Goal: Use online tool/utility: Utilize a website feature to perform a specific function

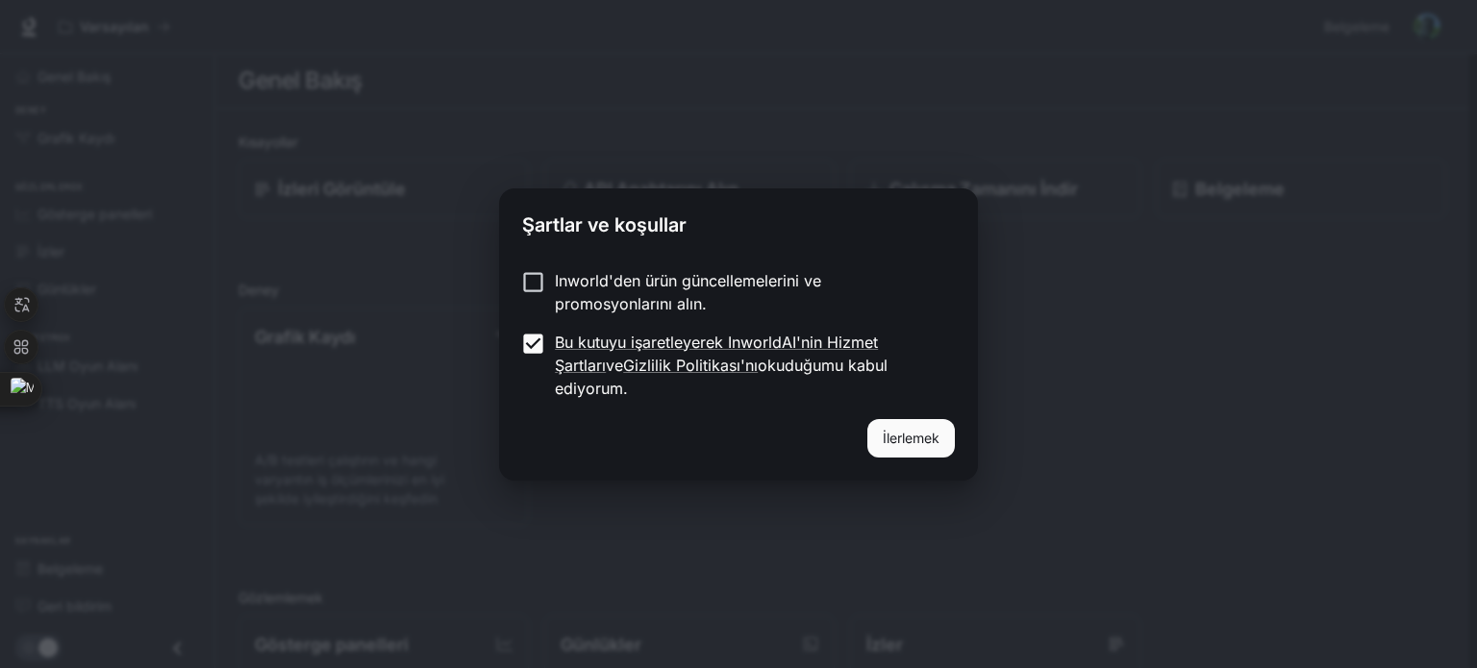
click at [896, 430] on font "İlerlemek" at bounding box center [911, 438] width 57 height 16
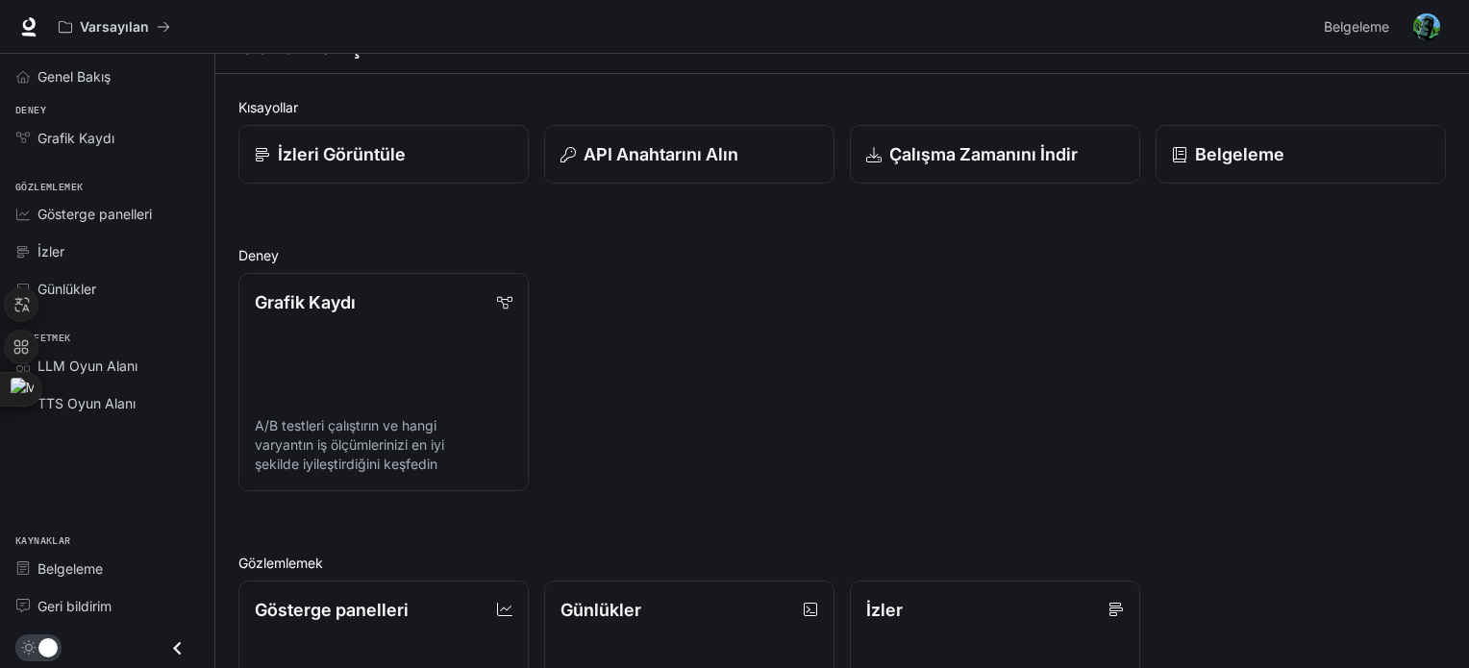
scroll to position [96, 0]
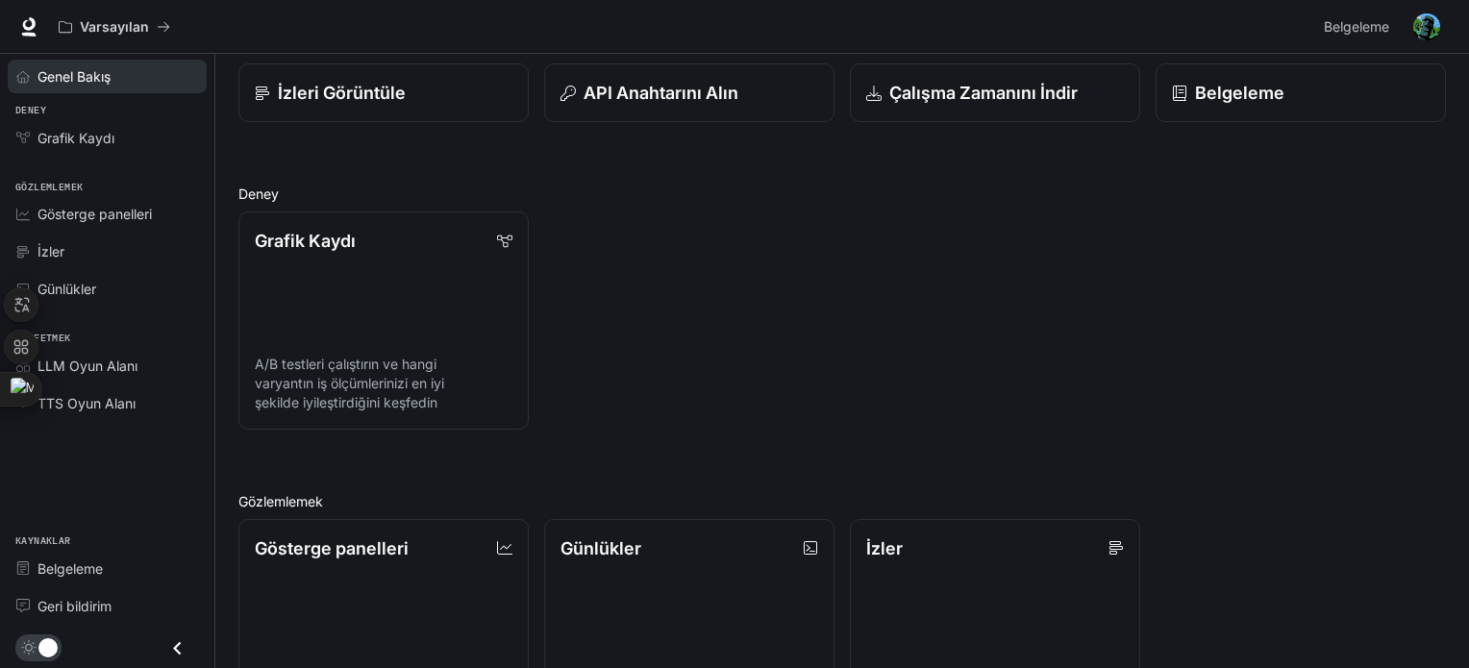
click at [111, 69] on font "Genel Bakış" at bounding box center [74, 76] width 73 height 16
click at [84, 371] on icon at bounding box center [83, 372] width 15 height 15
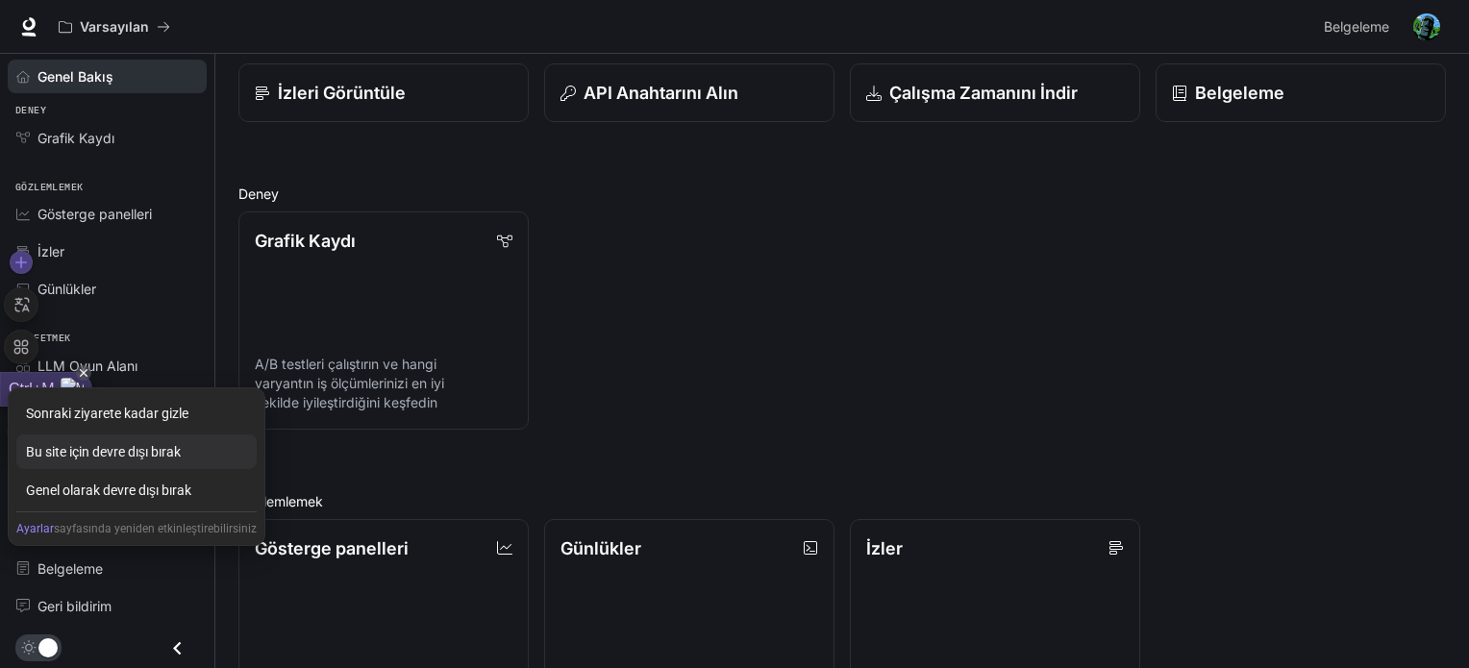
click at [149, 453] on div "Bu site için devre dışı bırak" at bounding box center [136, 452] width 240 height 35
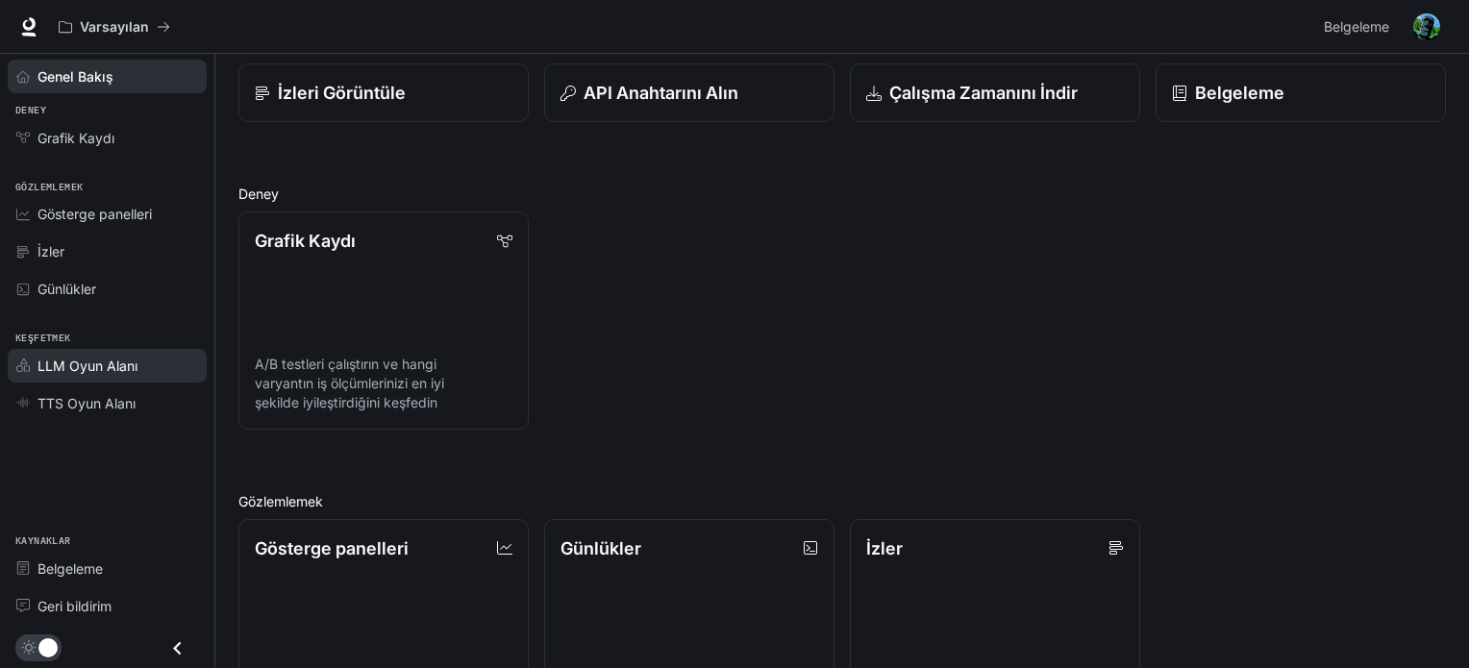
click at [114, 364] on font "LLM Oyun Alanı" at bounding box center [88, 366] width 100 height 16
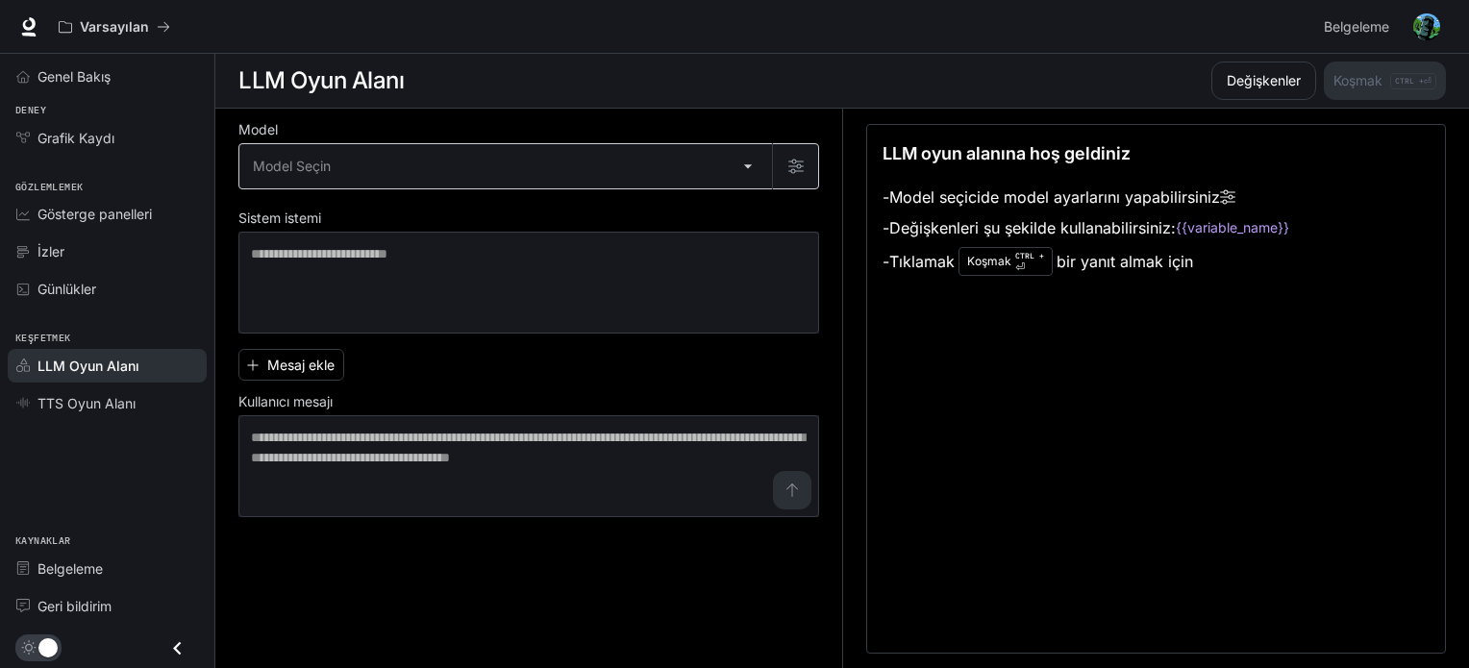
click at [611, 185] on body "Ana içeriğe geç Varsayılan Belgeleme Belgeleme Portal Genel Bakış Deney Grafik …" at bounding box center [734, 334] width 1469 height 669
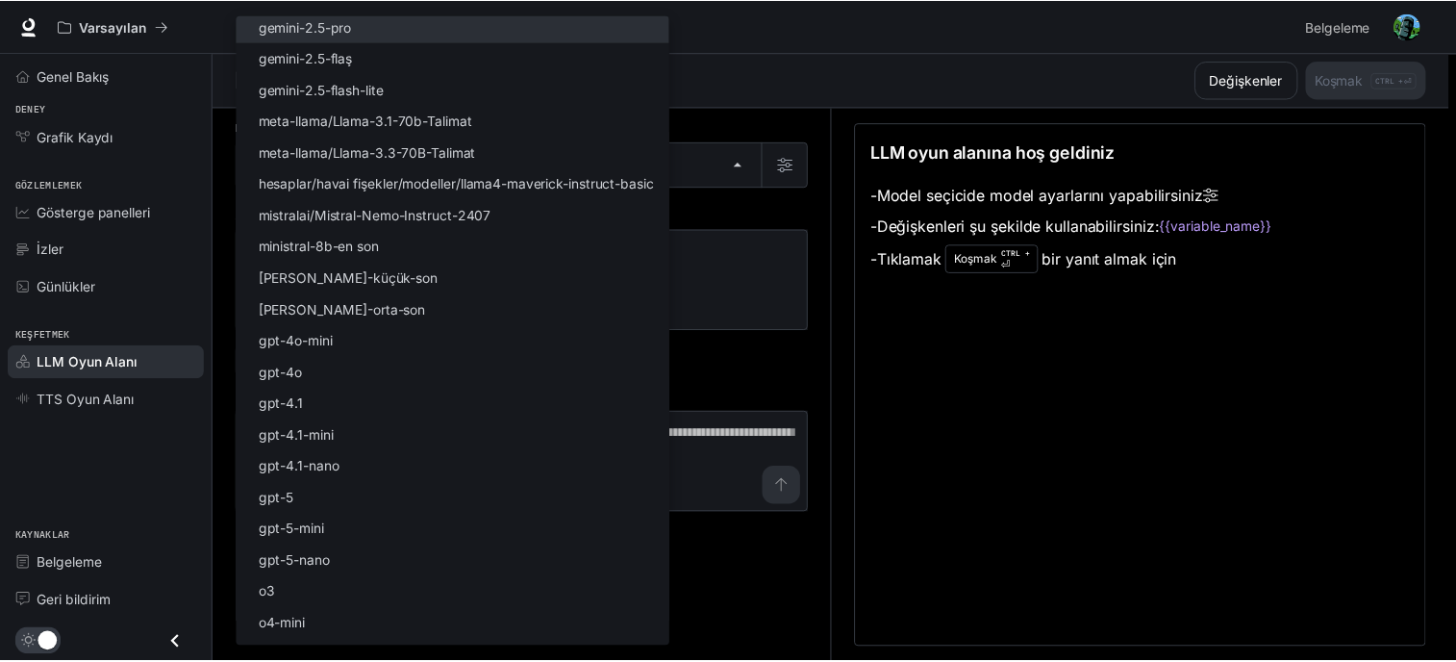
scroll to position [155, 0]
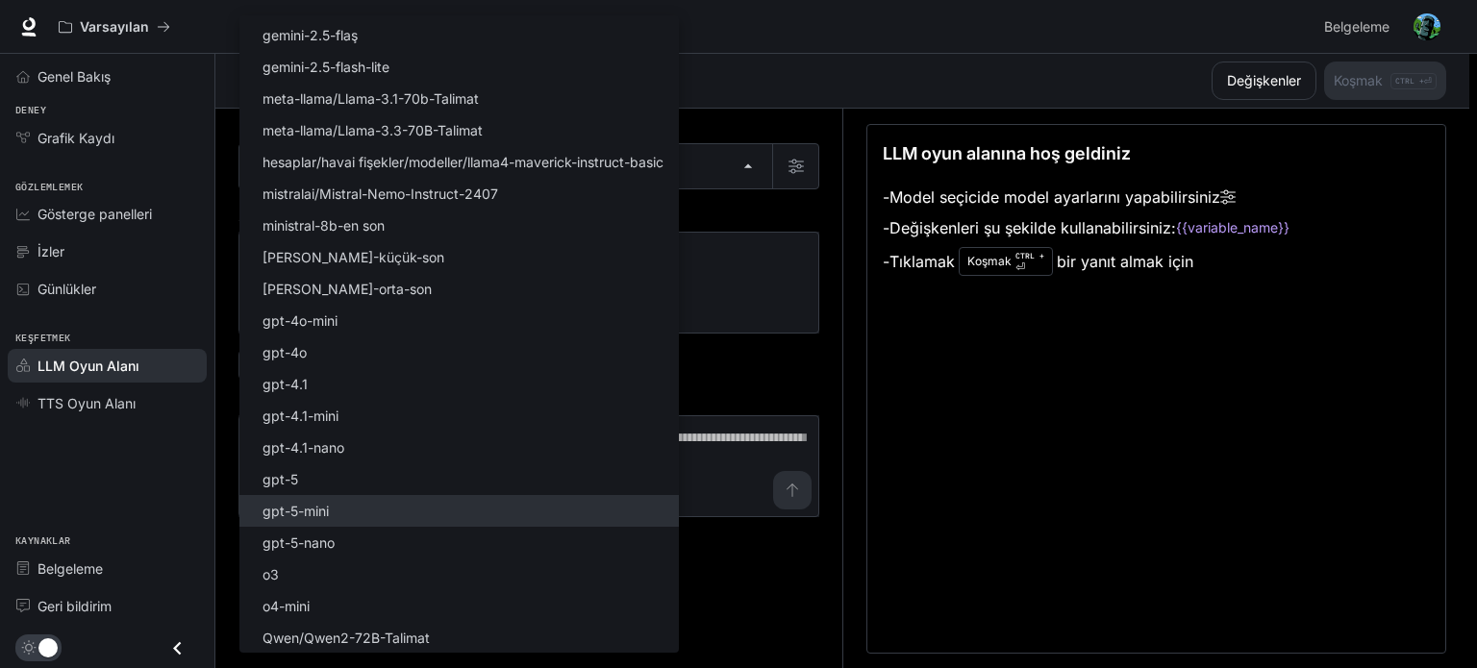
click at [439, 511] on li "gpt-5-mini" at bounding box center [458, 511] width 439 height 32
type input "**********"
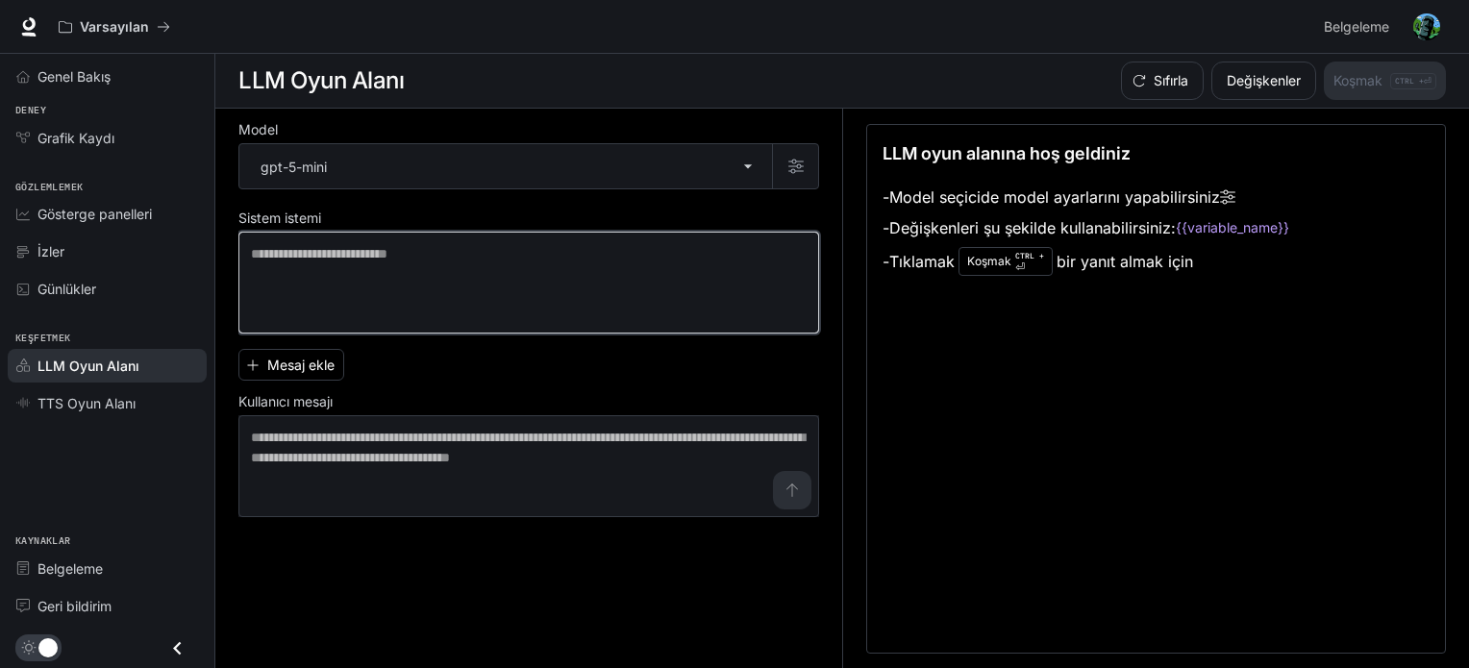
click at [457, 309] on textarea at bounding box center [529, 282] width 556 height 77
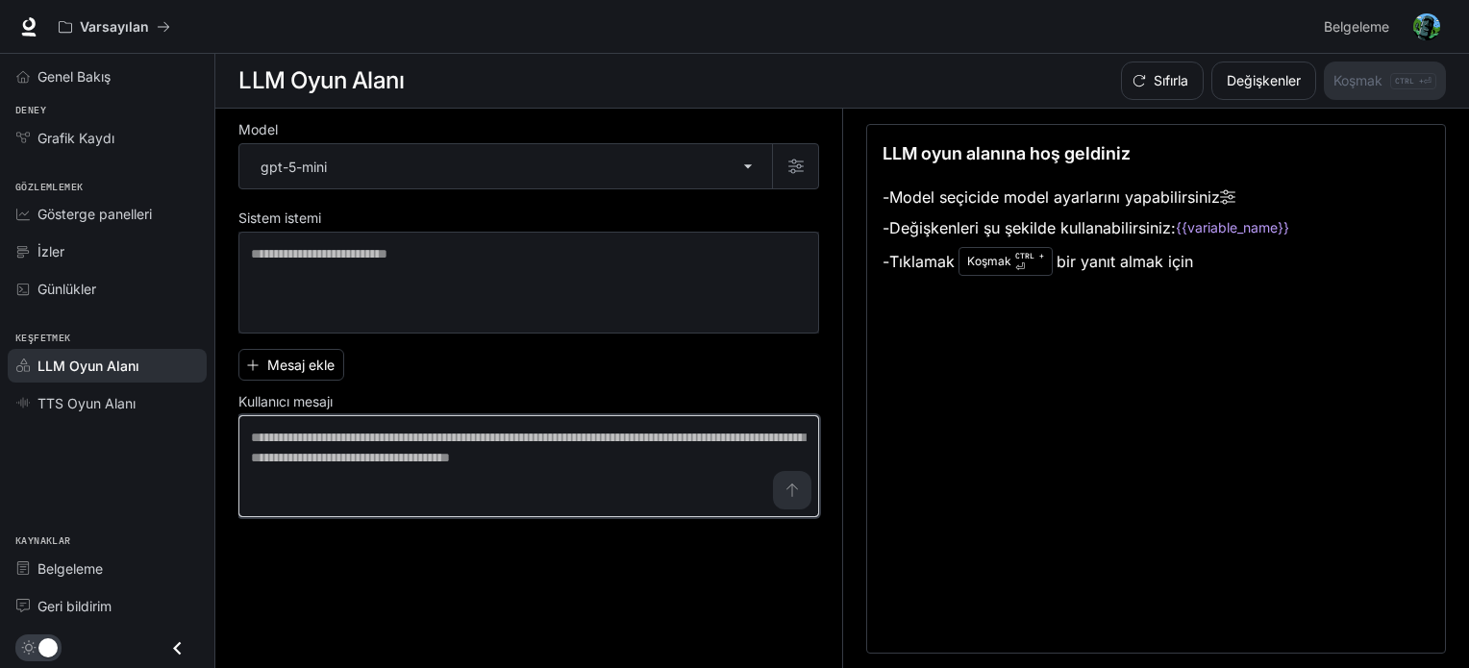
click at [412, 466] on textarea at bounding box center [529, 466] width 556 height 77
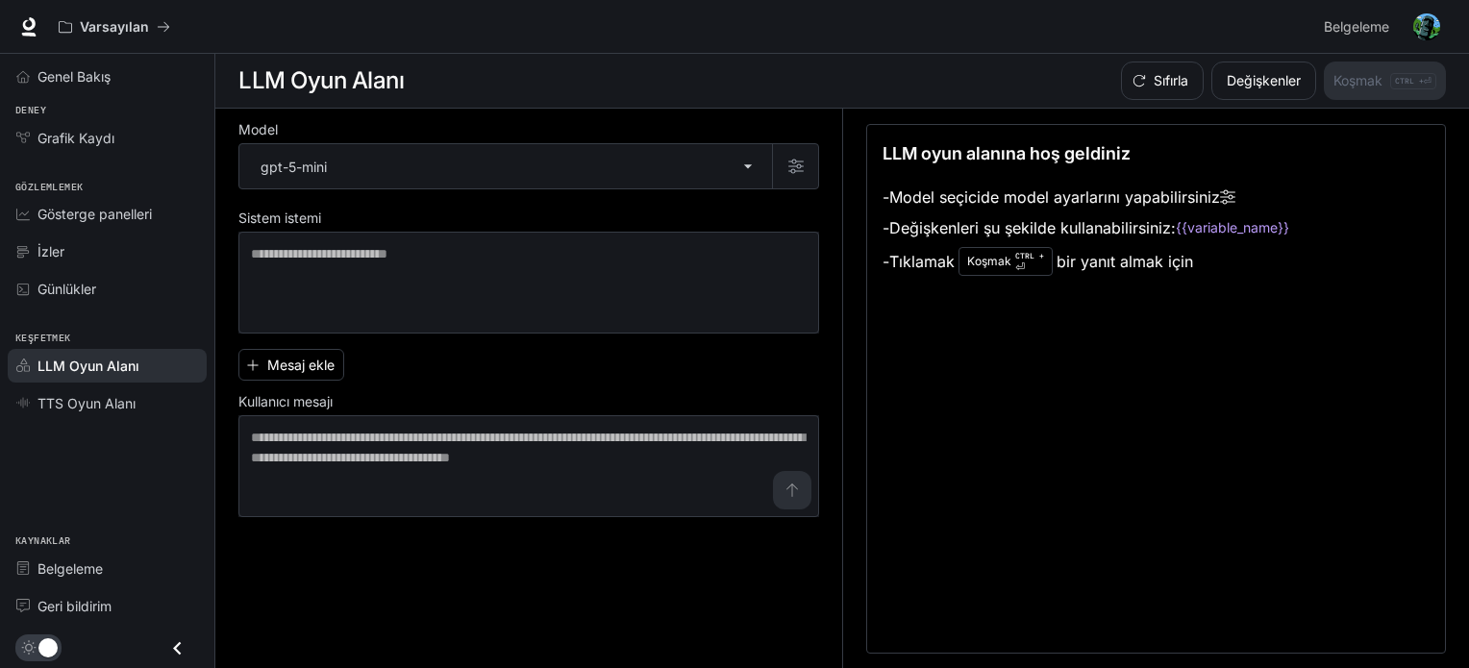
click at [545, 226] on label "Sistem istemi" at bounding box center [528, 222] width 581 height 19
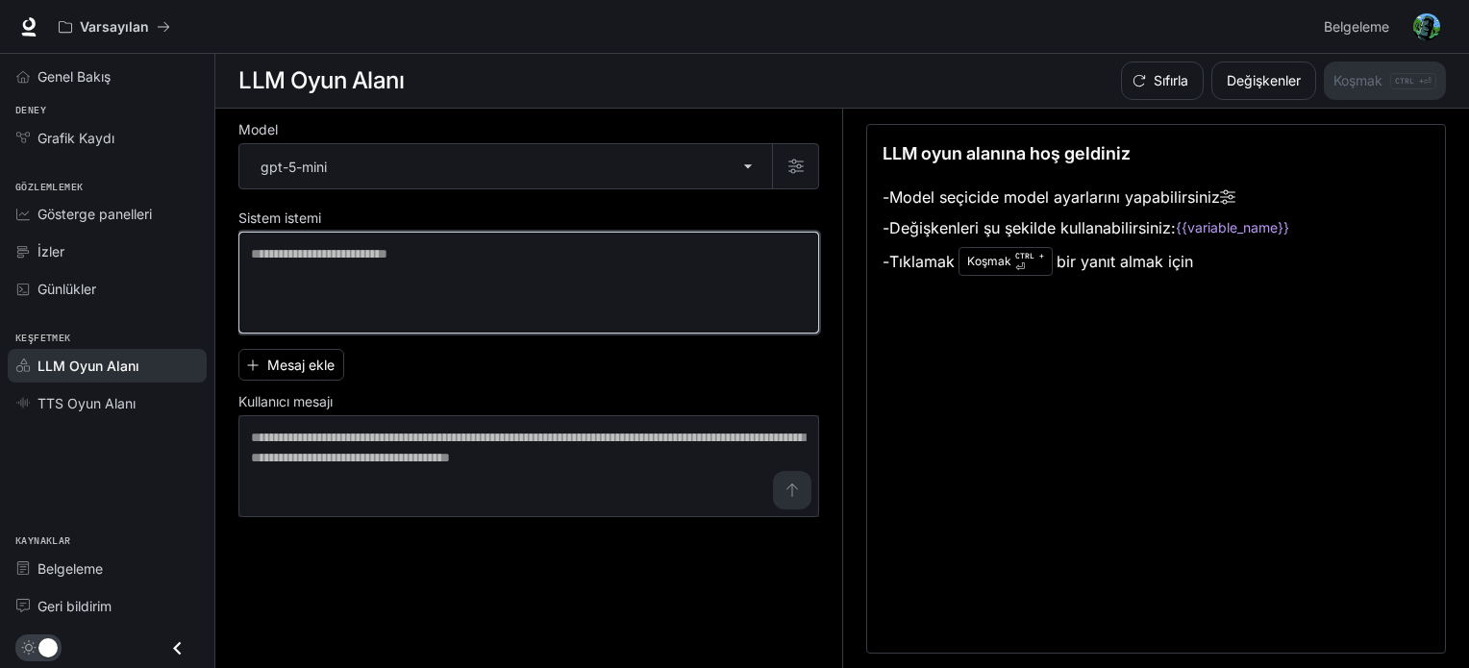
click at [531, 268] on textarea at bounding box center [529, 282] width 556 height 77
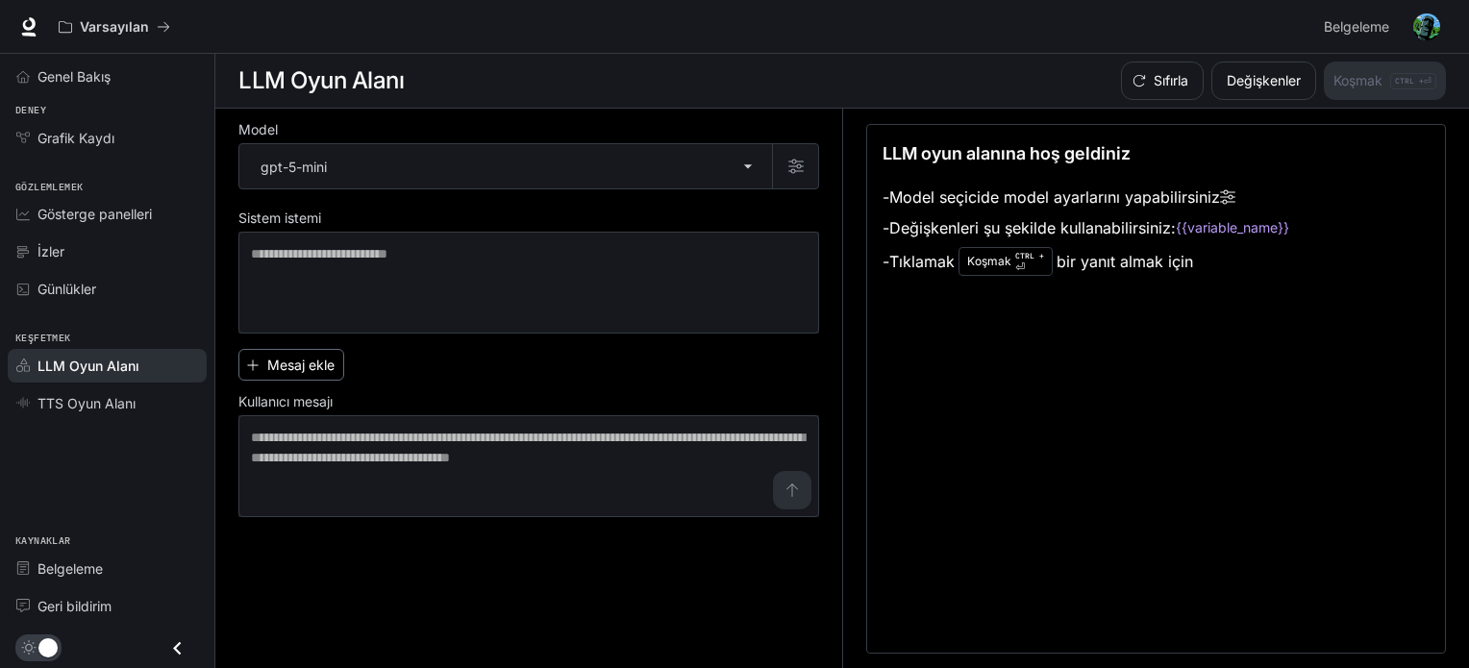
click at [306, 364] on font "Mesaj ekle" at bounding box center [300, 365] width 67 height 16
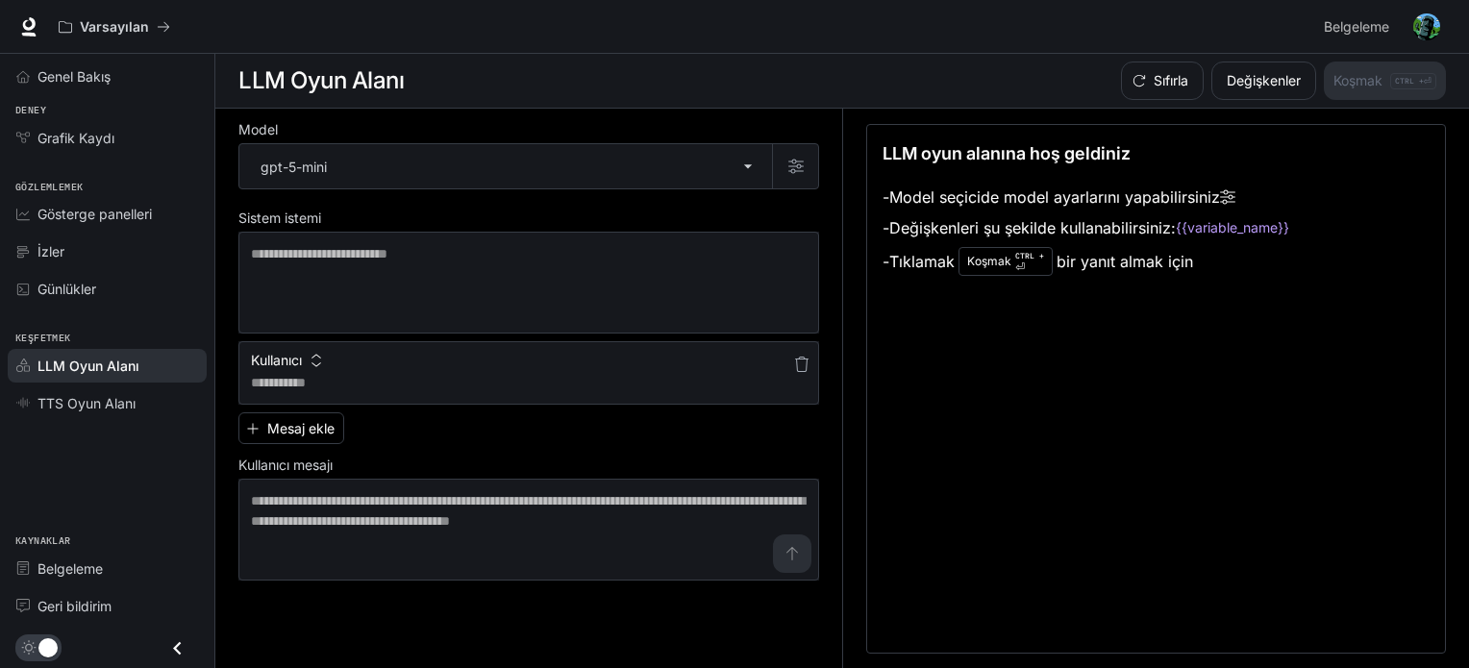
click at [301, 374] on button "Kullanıcı" at bounding box center [286, 360] width 80 height 31
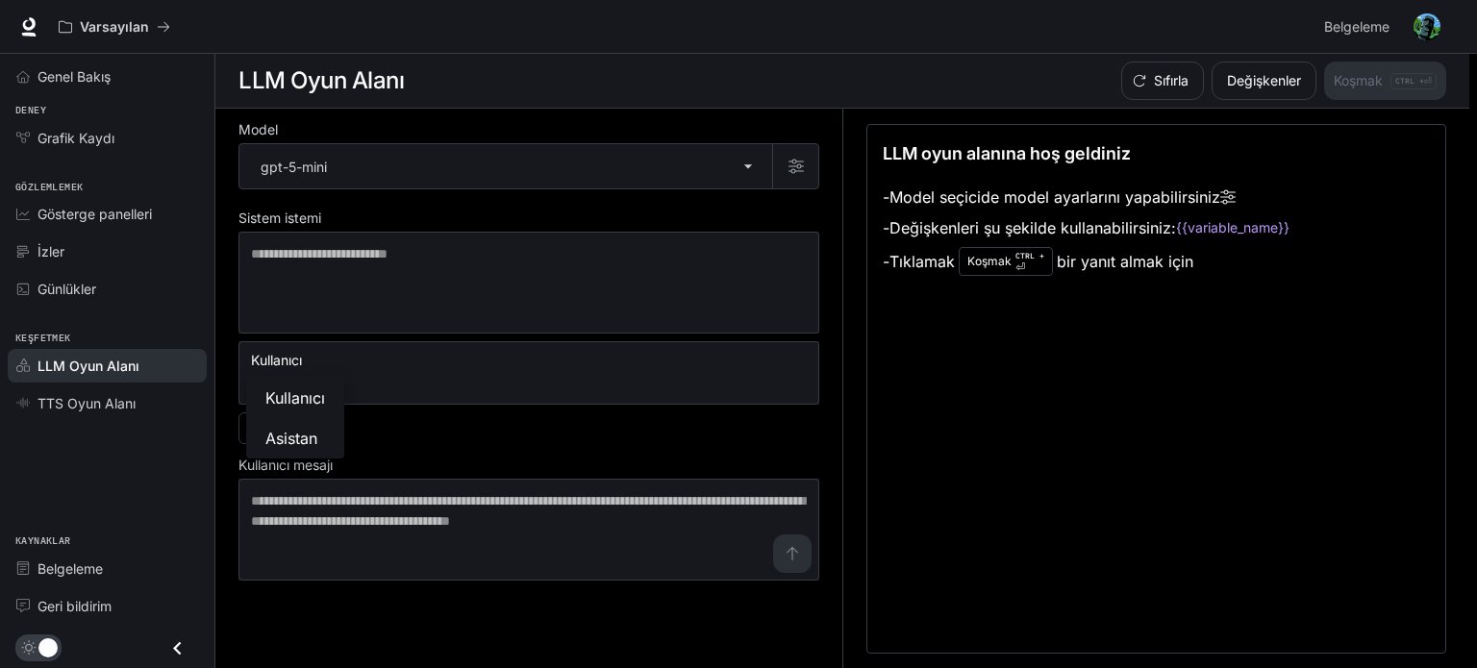
click at [362, 370] on div at bounding box center [738, 334] width 1477 height 668
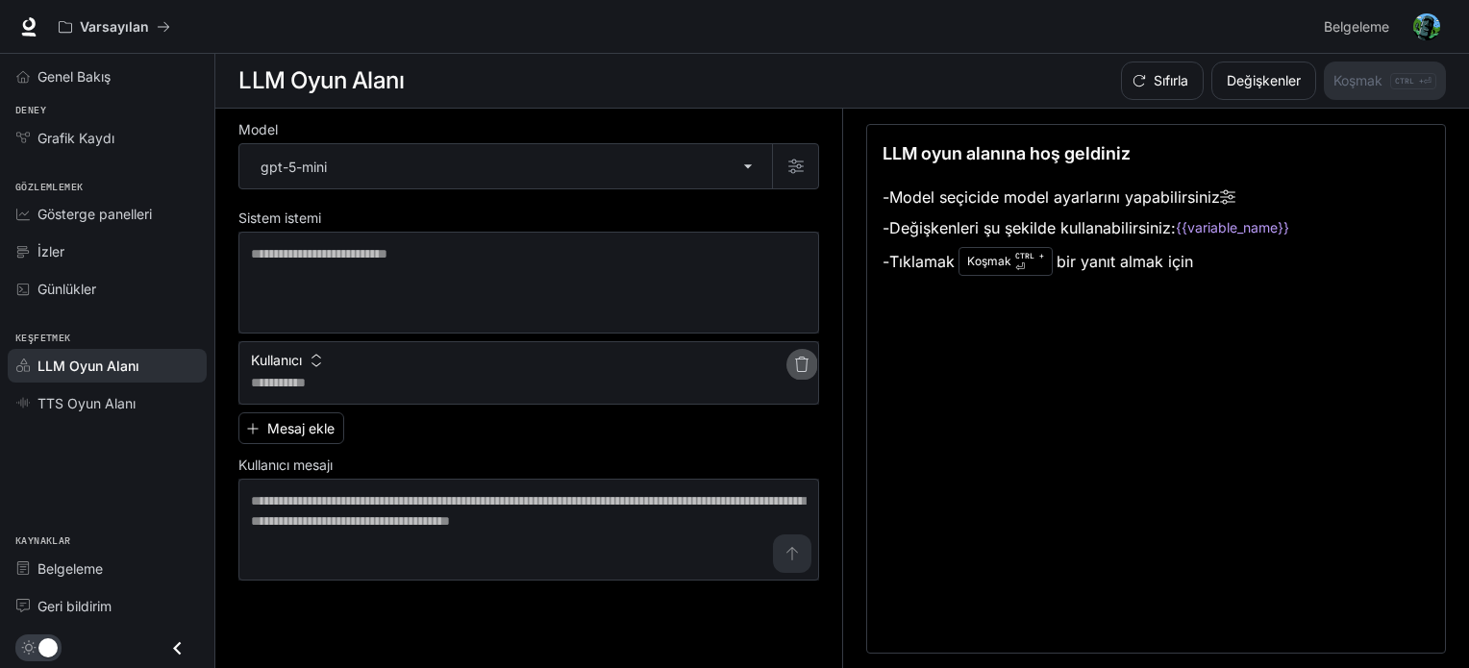
click at [800, 369] on icon "button" at bounding box center [801, 364] width 13 height 15
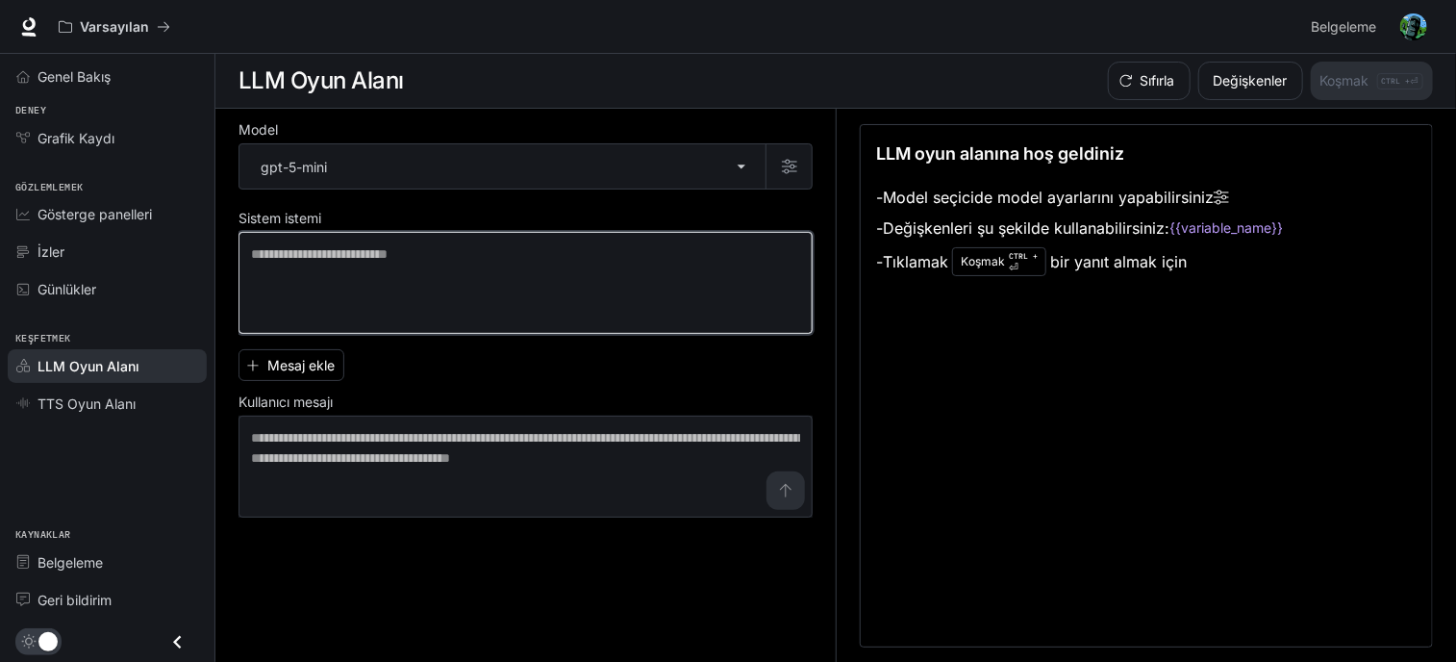
click at [481, 254] on textarea at bounding box center [525, 282] width 549 height 77
paste textarea "**********"
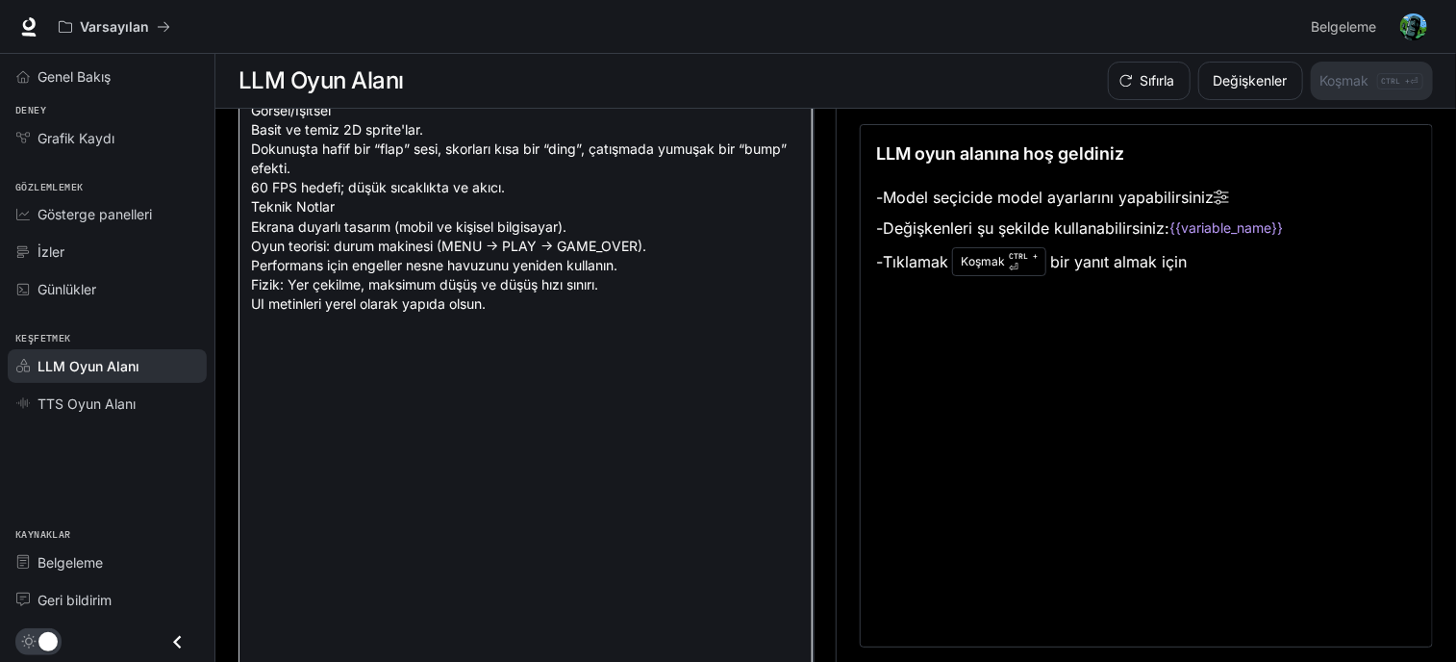
scroll to position [549, 0]
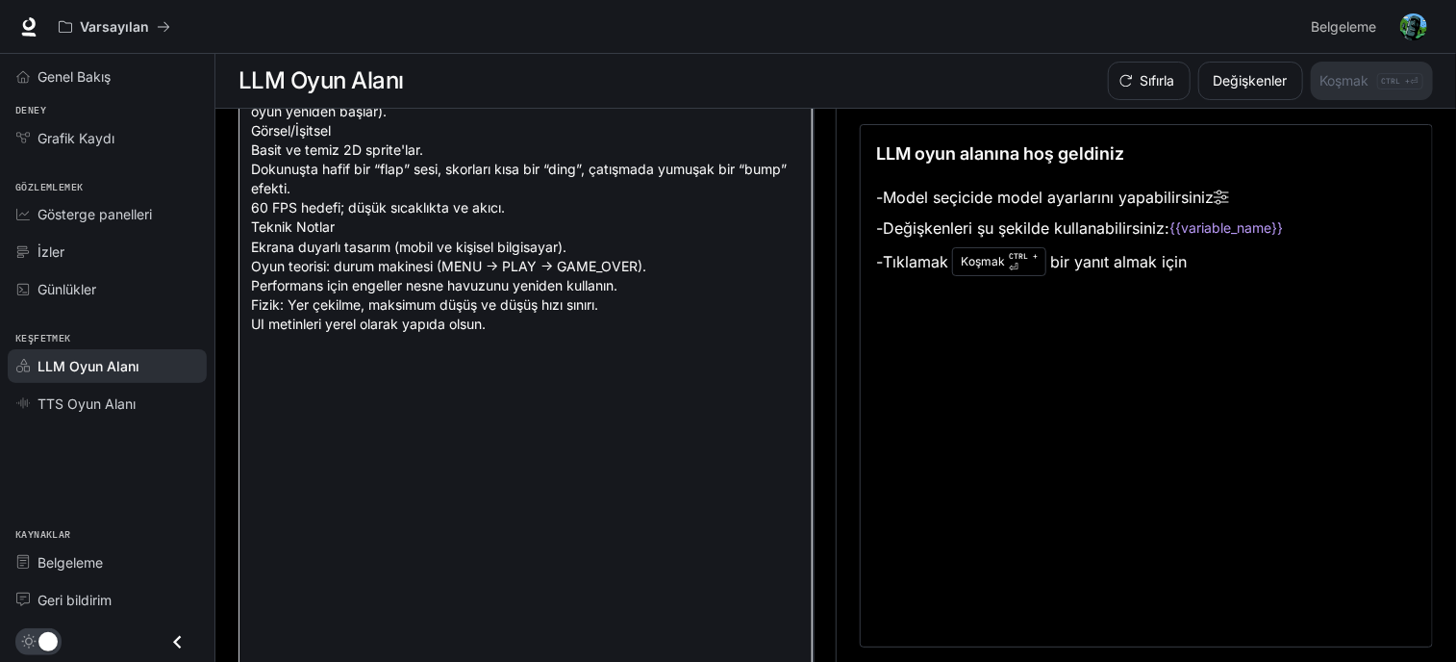
click at [633, 228] on textarea at bounding box center [525, 276] width 549 height 1162
click at [627, 227] on textarea at bounding box center [525, 276] width 549 height 1162
click at [627, 224] on textarea at bounding box center [525, 276] width 549 height 1162
click at [627, 223] on textarea at bounding box center [525, 276] width 549 height 1162
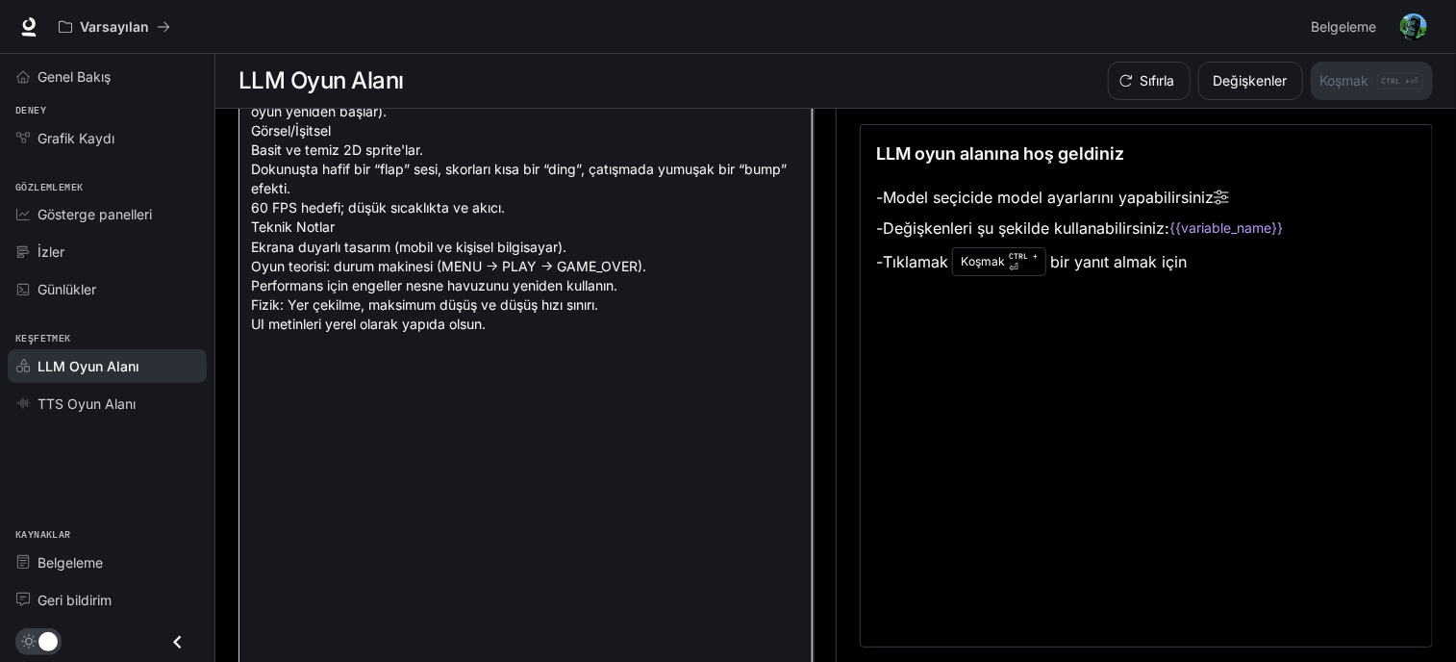
click at [627, 223] on textarea at bounding box center [525, 276] width 549 height 1162
click at [631, 289] on textarea at bounding box center [525, 276] width 549 height 1162
click at [293, 293] on textarea at bounding box center [525, 276] width 549 height 1162
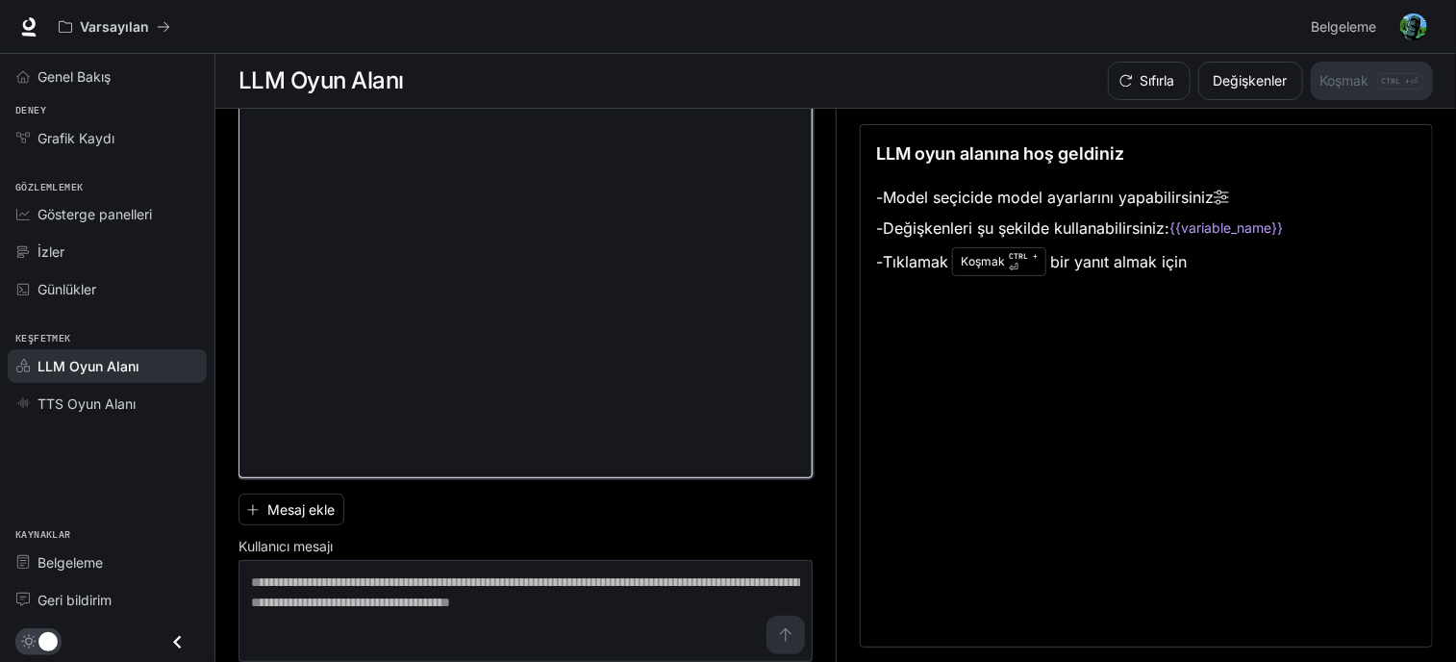
scroll to position [973, 0]
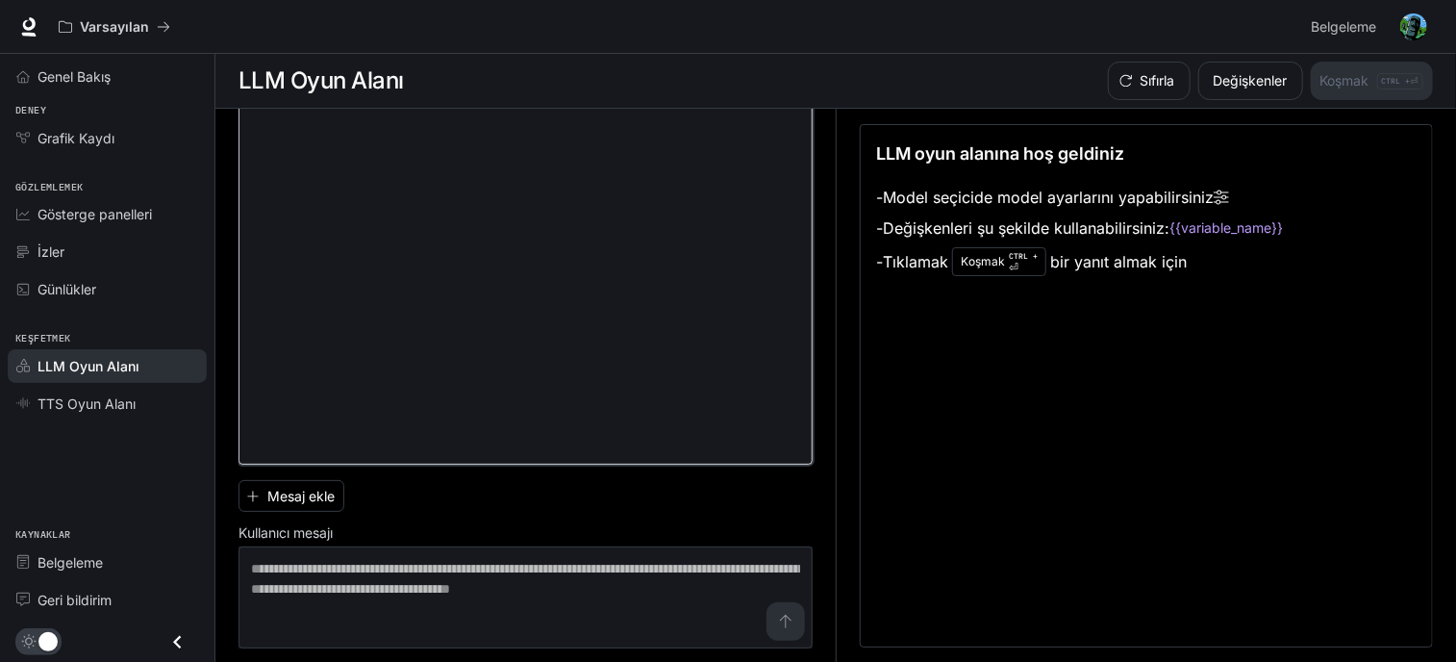
type textarea "**********"
click at [964, 162] on font "LLM oyun alanına hoş geldiniz" at bounding box center [1000, 153] width 248 height 20
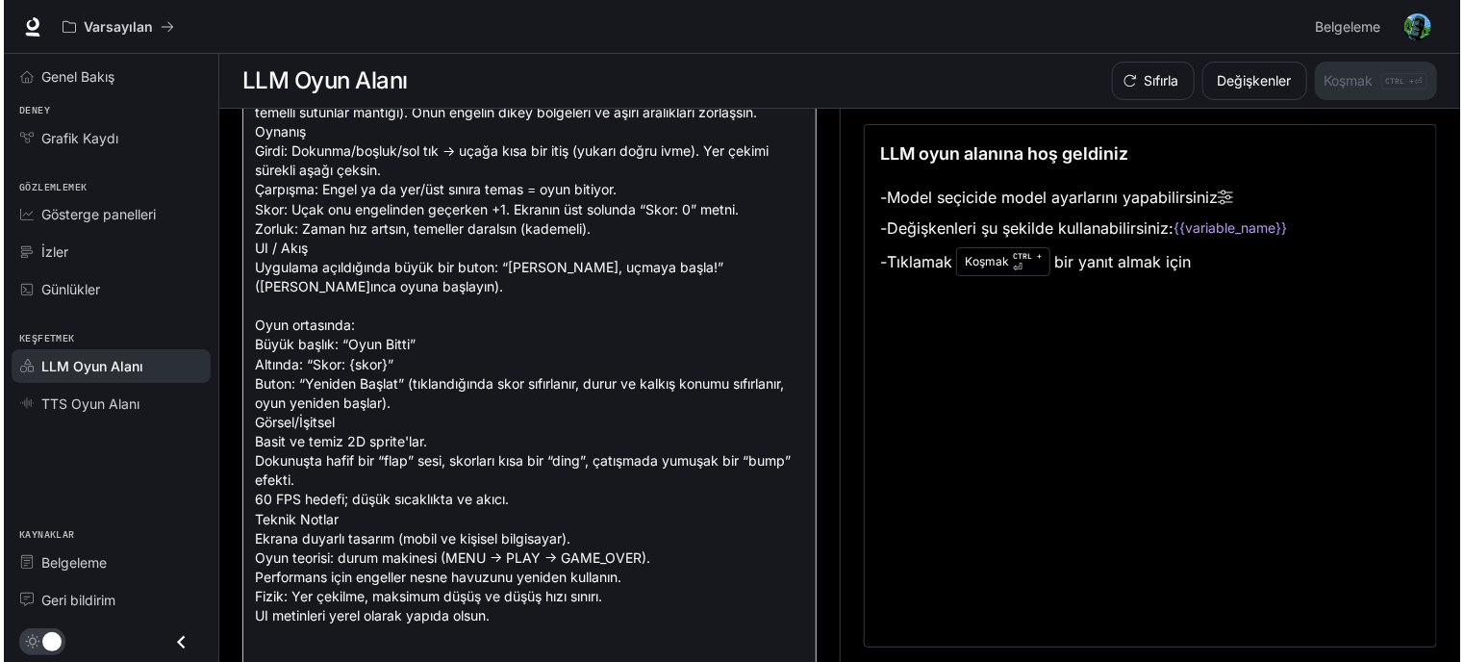
scroll to position [0, 0]
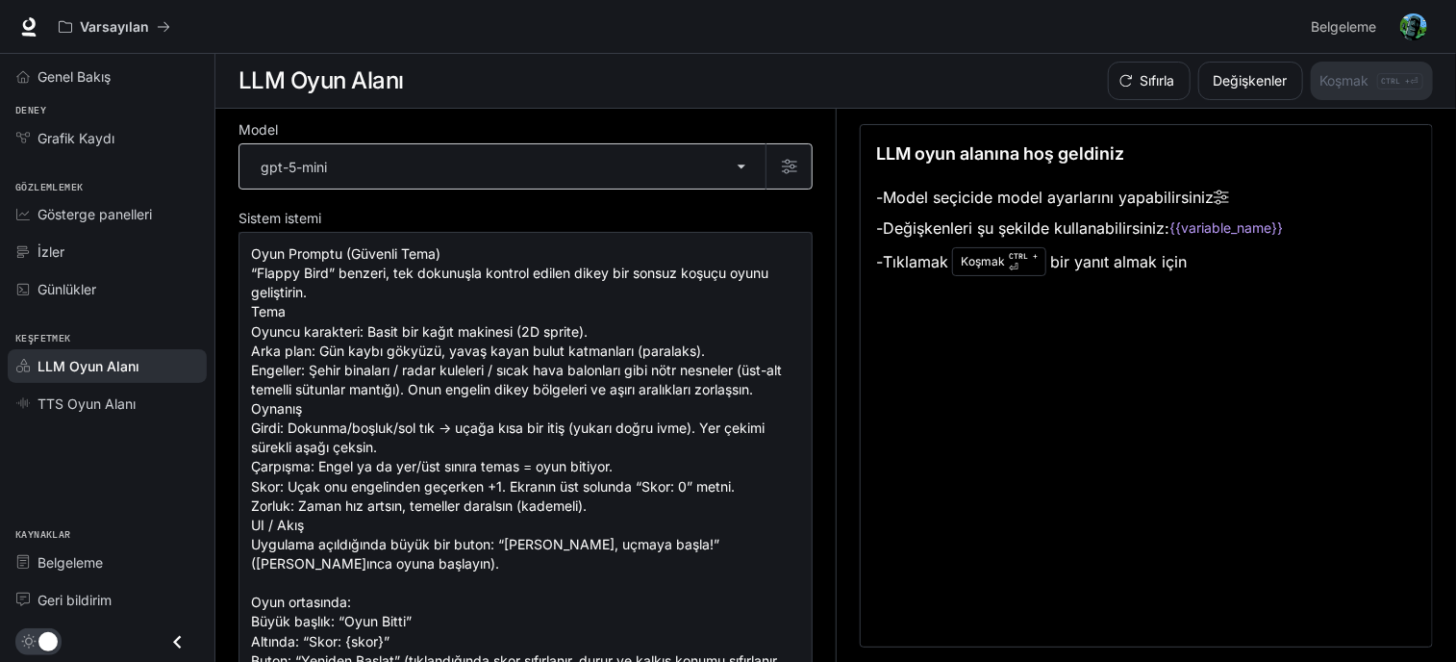
click at [735, 161] on body "**********" at bounding box center [728, 331] width 1456 height 663
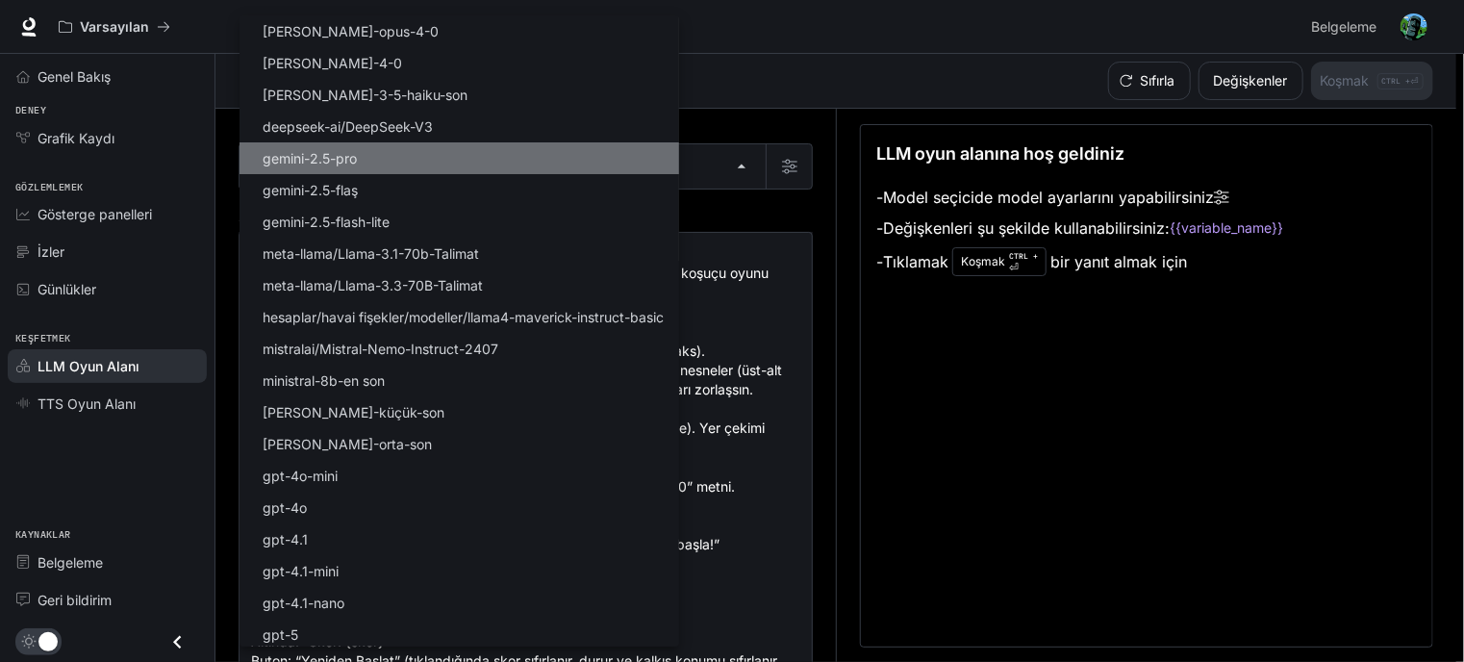
click at [342, 157] on font "gemini-2.5-pro" at bounding box center [310, 158] width 94 height 16
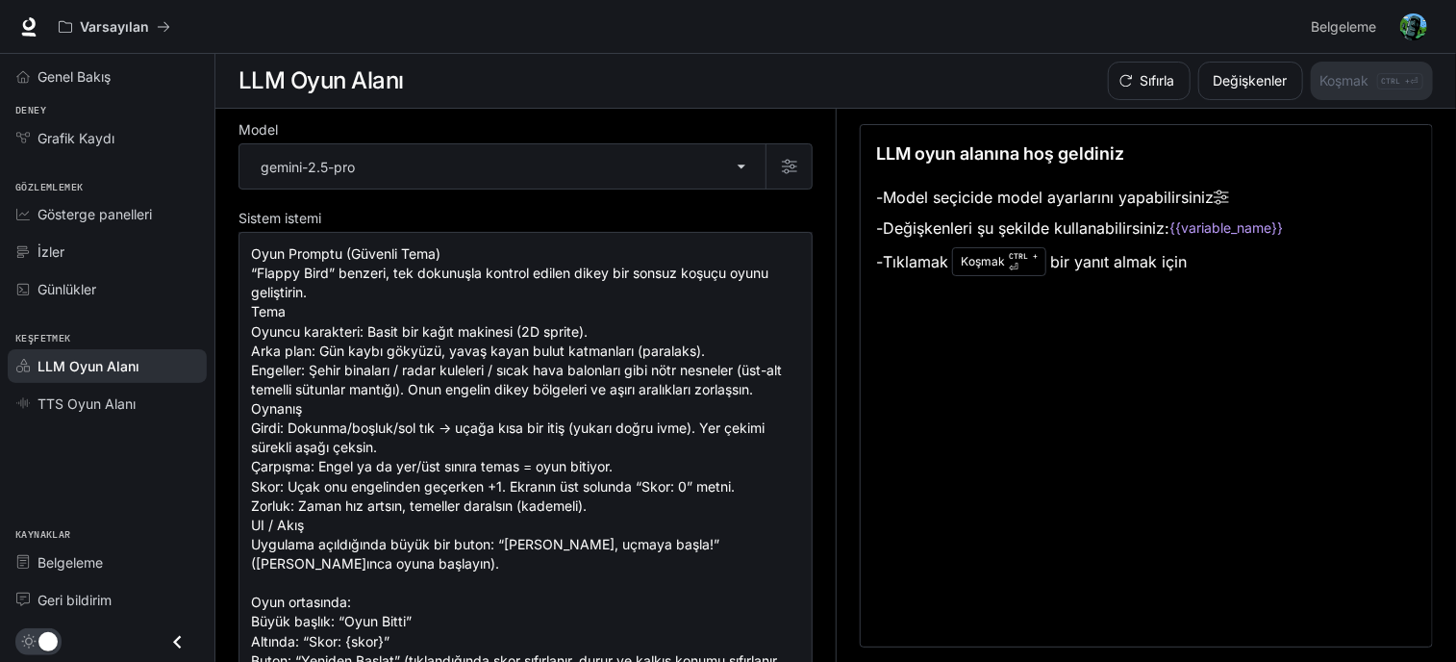
click at [958, 307] on div "LLM oyun alanına hoş geldiniz - Model seçicide model ayarlarını yapabilirsiniz …" at bounding box center [1146, 385] width 573 height 523
click at [970, 264] on font "Koşmak" at bounding box center [983, 261] width 44 height 14
click at [1142, 268] on font "bir yanıt almak için" at bounding box center [1118, 261] width 137 height 19
click at [1224, 226] on code "{{variable_name}}" at bounding box center [1225, 227] width 113 height 19
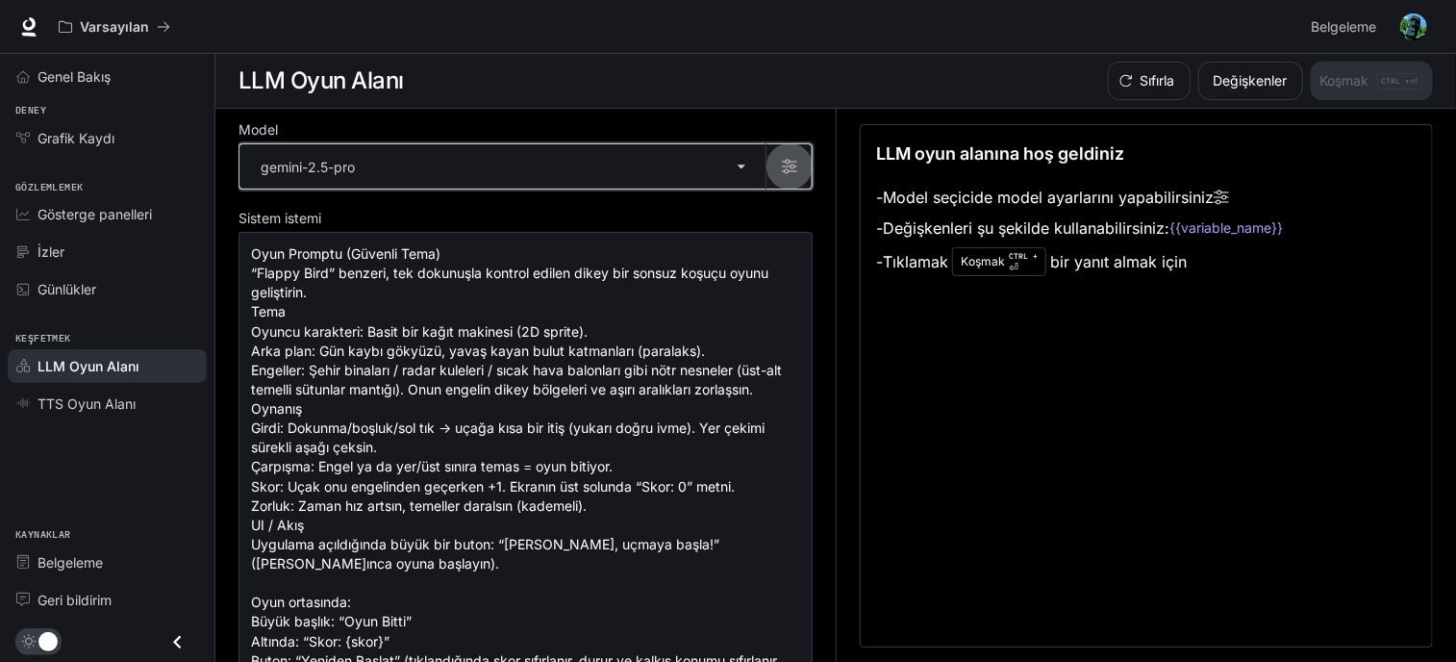
click at [782, 171] on icon "button" at bounding box center [789, 166] width 15 height 15
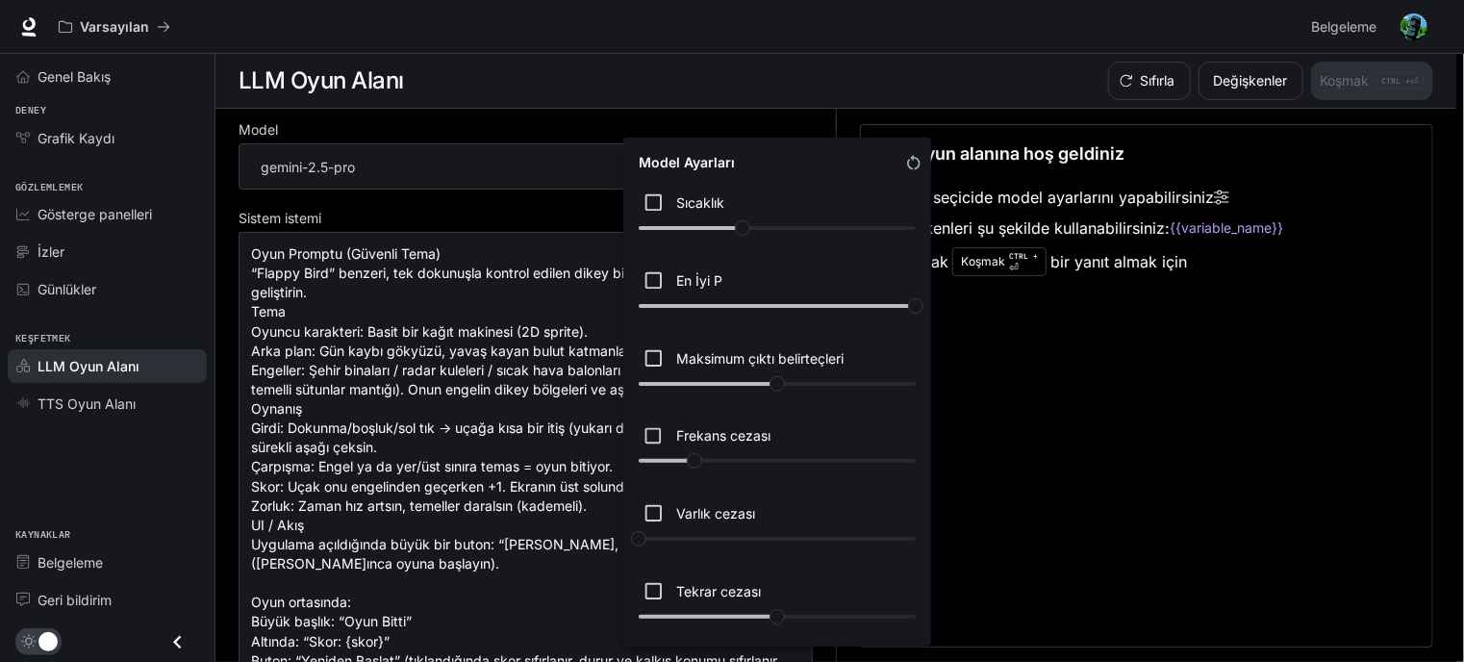
click at [1008, 393] on div at bounding box center [732, 331] width 1464 height 662
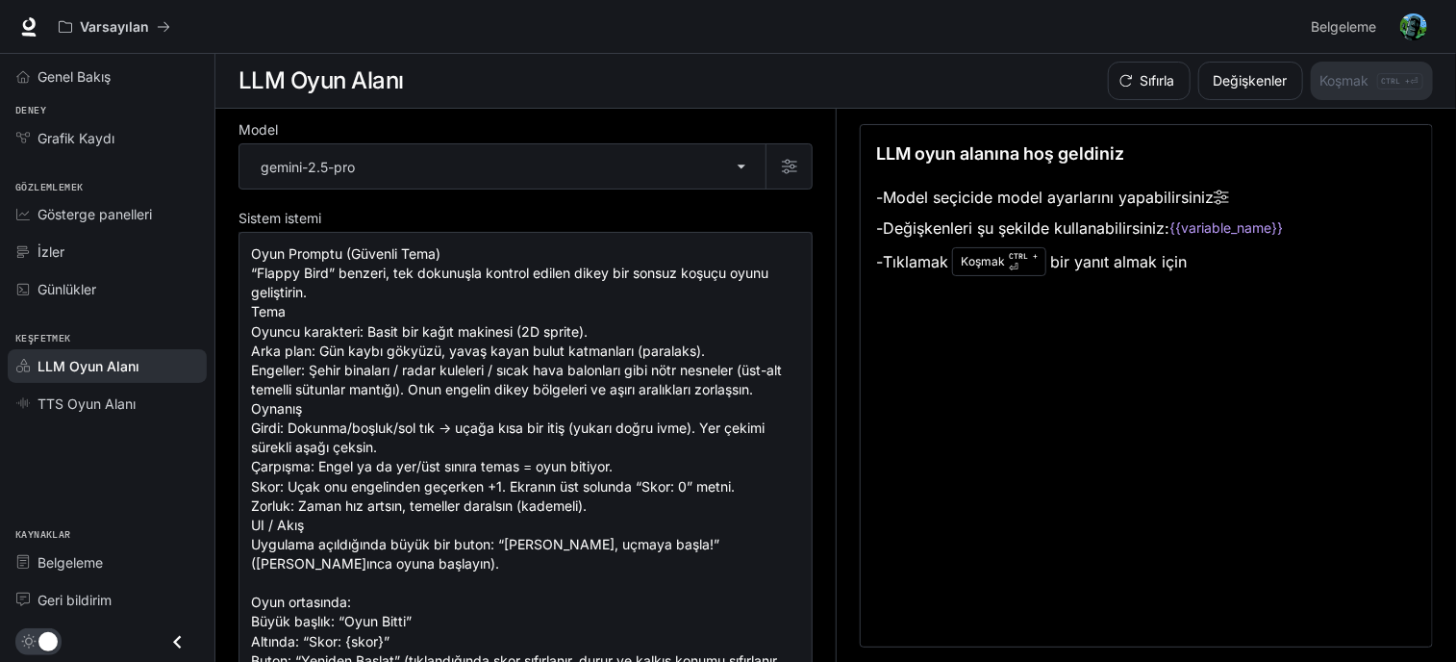
click at [347, 110] on div "**********" at bounding box center [536, 386] width 597 height 554
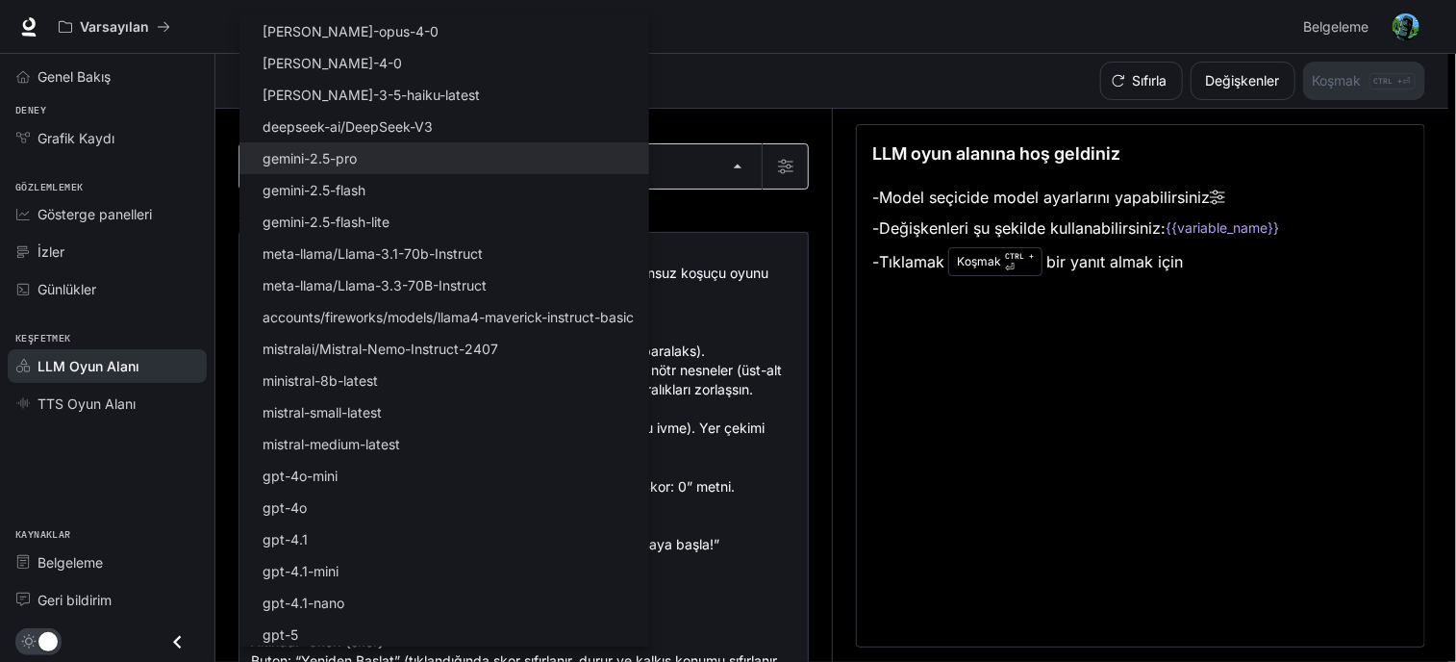
click at [335, 180] on body "**********" at bounding box center [728, 331] width 1456 height 663
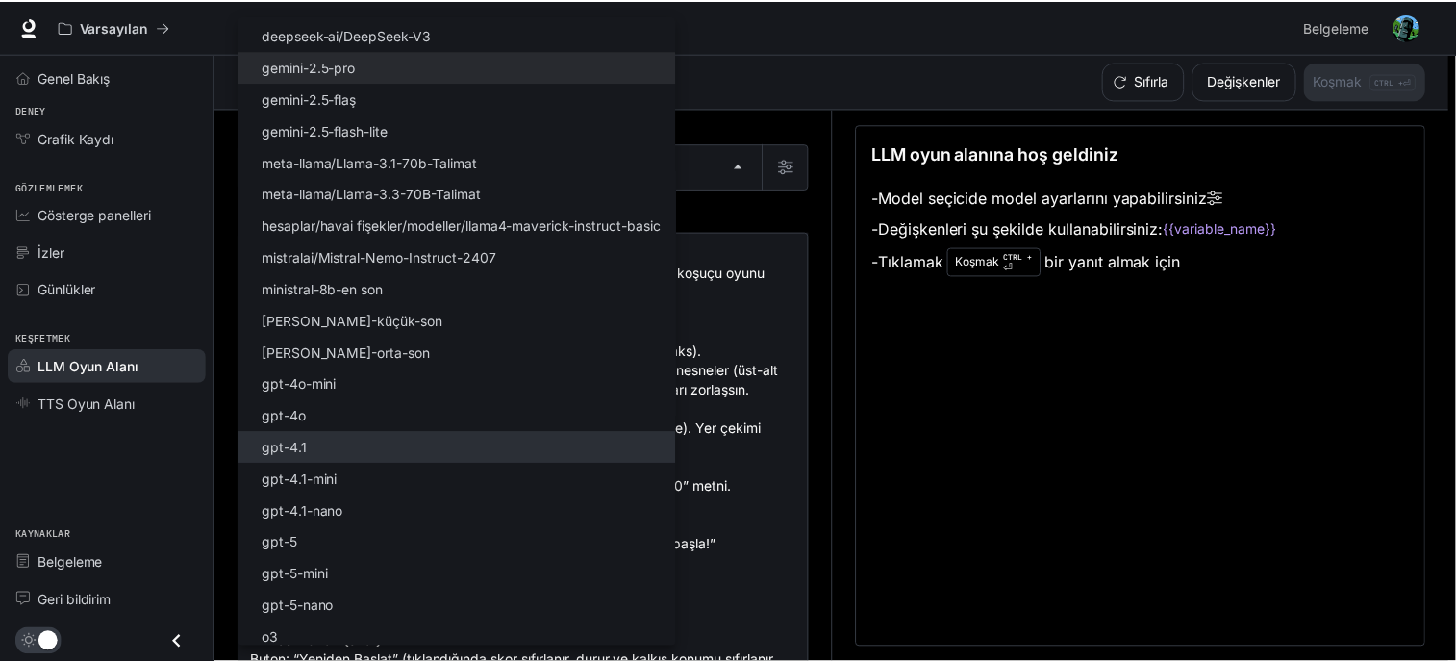
scroll to position [96, 0]
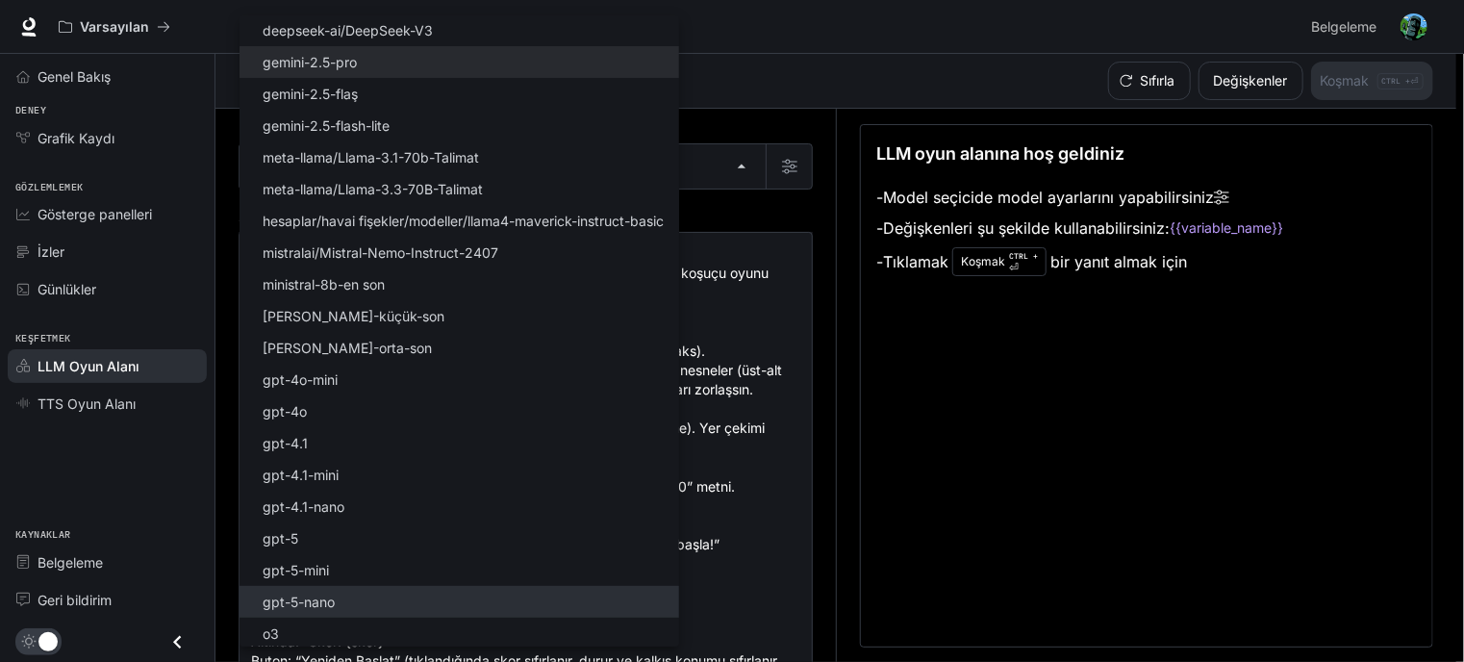
click at [388, 611] on li "gpt-5-nano" at bounding box center [458, 602] width 439 height 32
type input "**********"
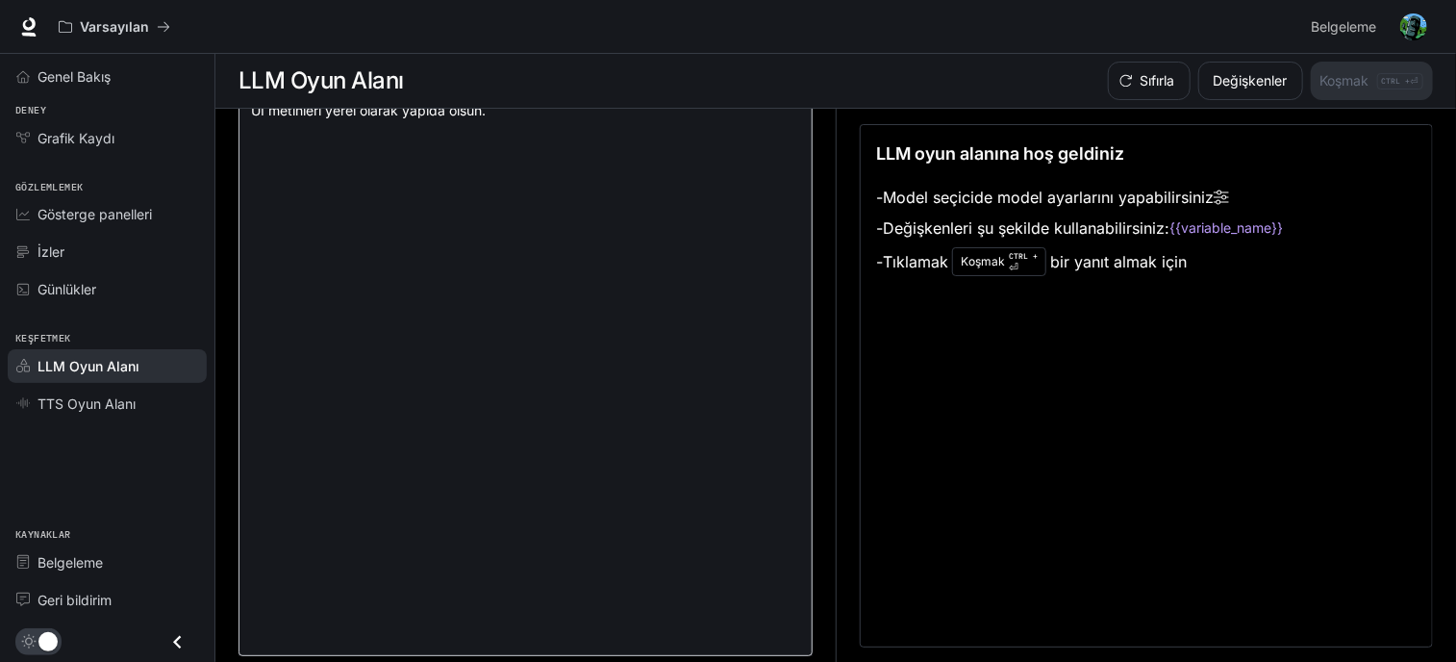
scroll to position [973, 0]
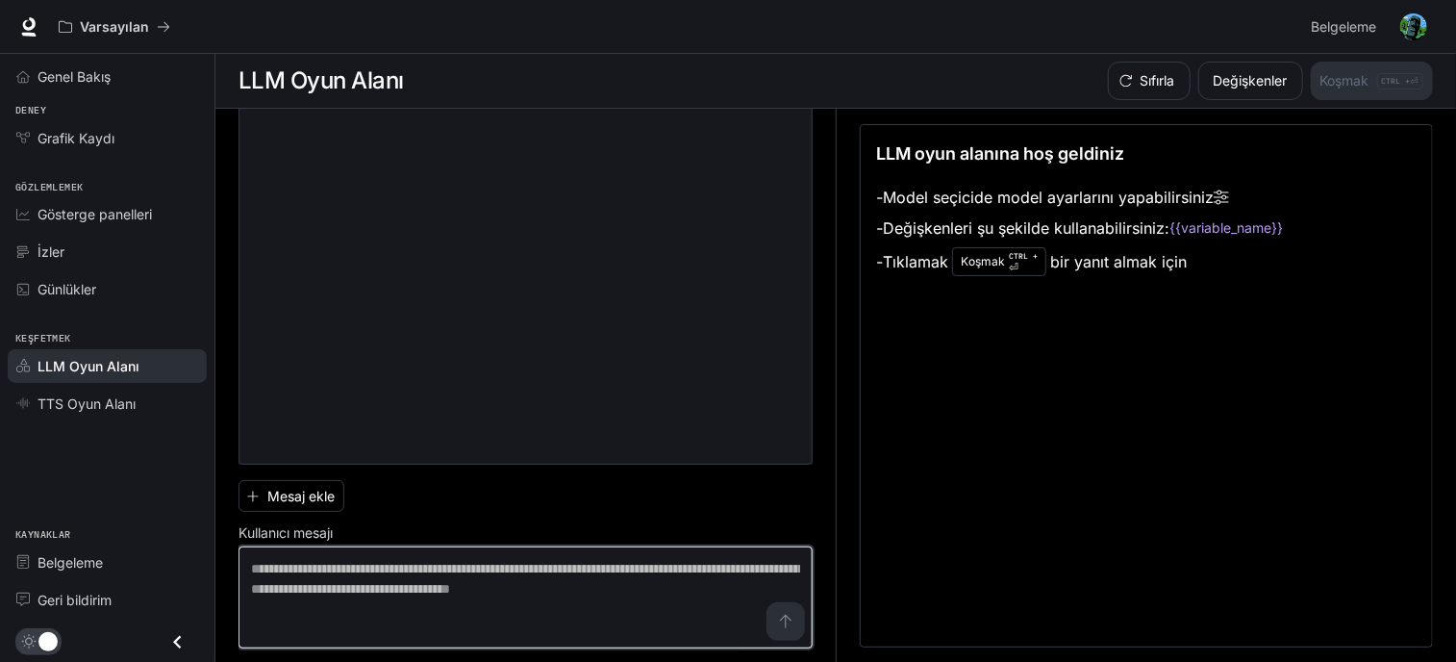
click at [714, 571] on textarea at bounding box center [525, 597] width 549 height 77
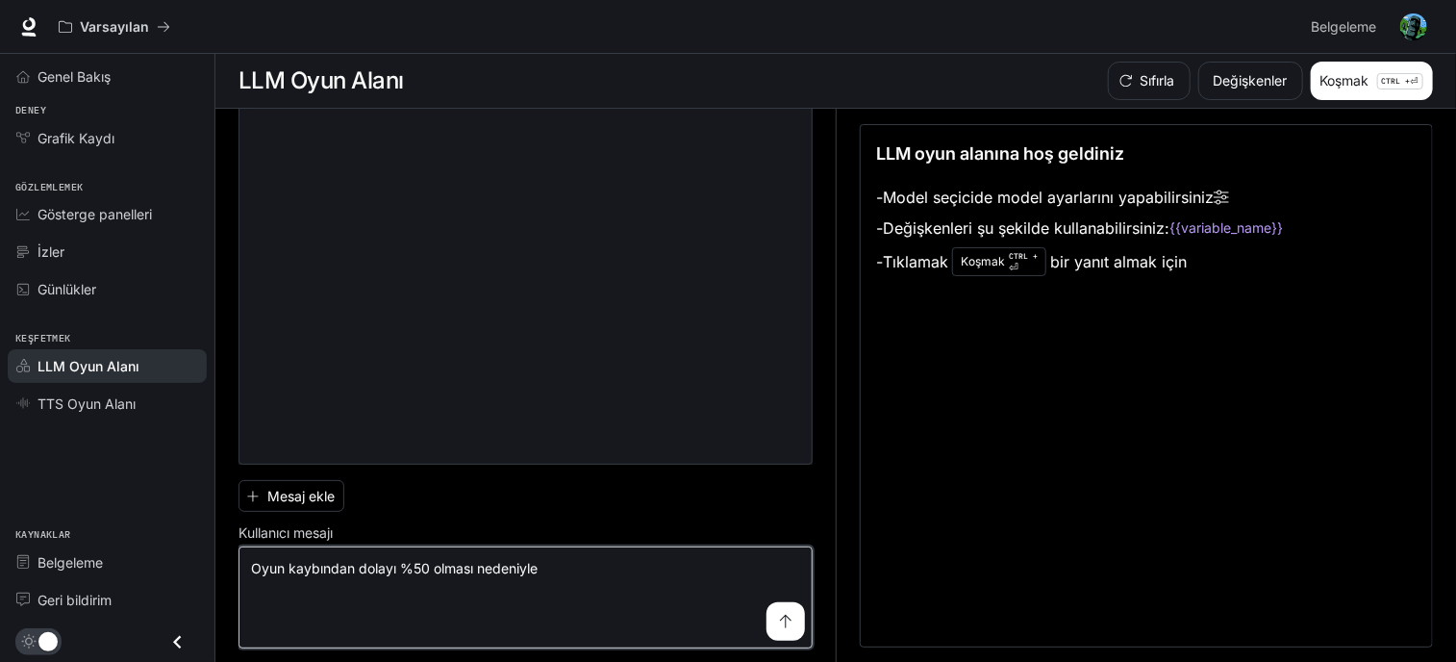
type textarea "**********"
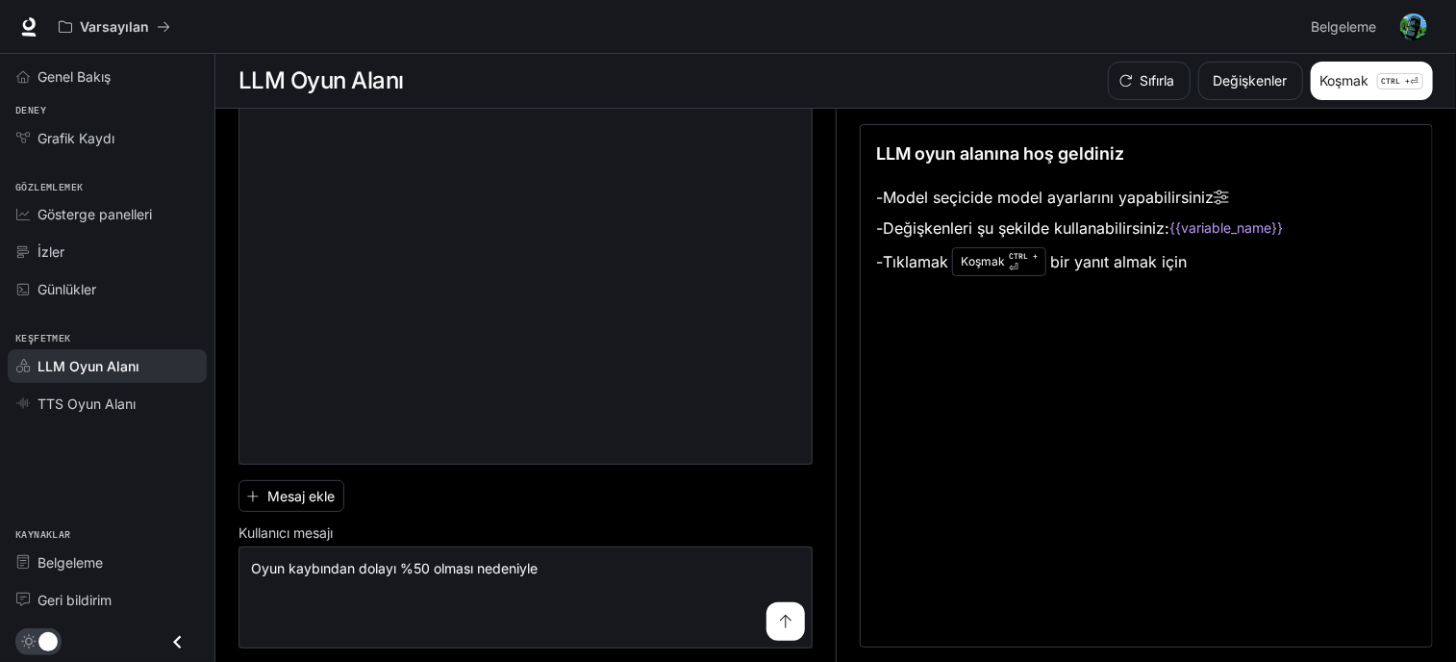
click at [778, 626] on icon "submit" at bounding box center [785, 621] width 15 height 15
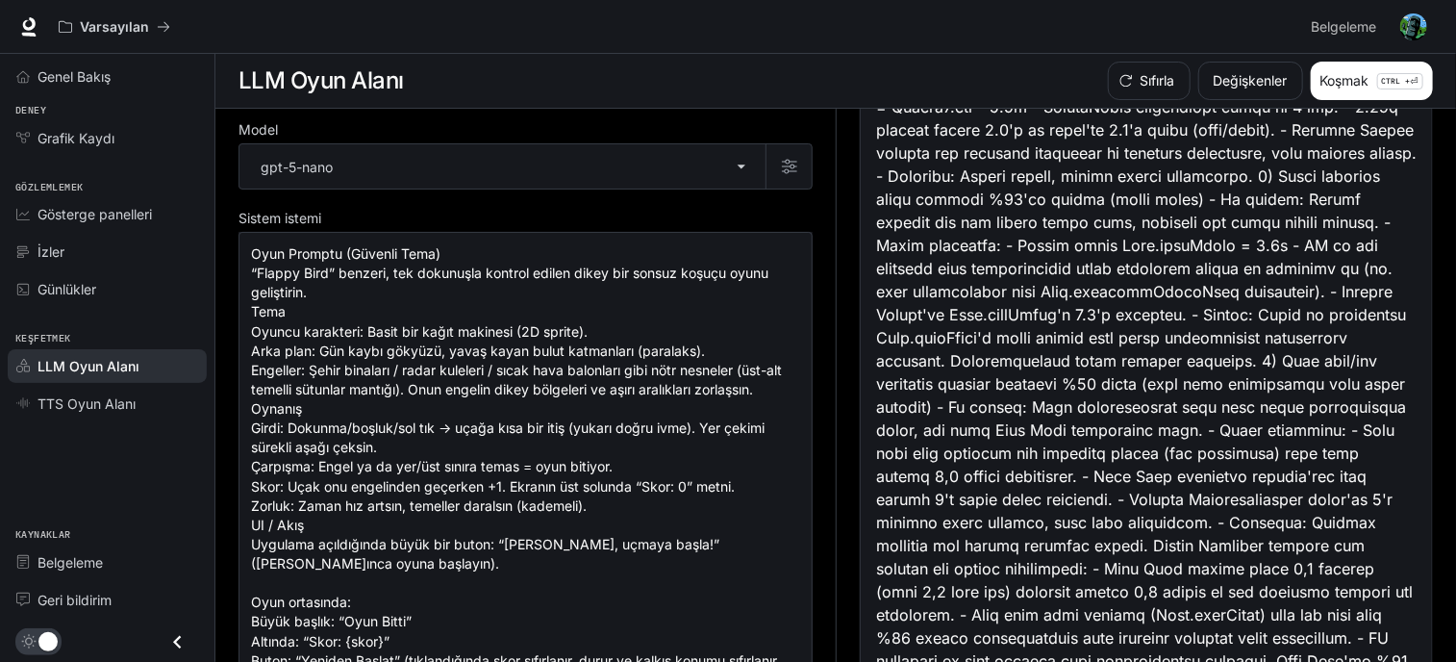
scroll to position [393, 0]
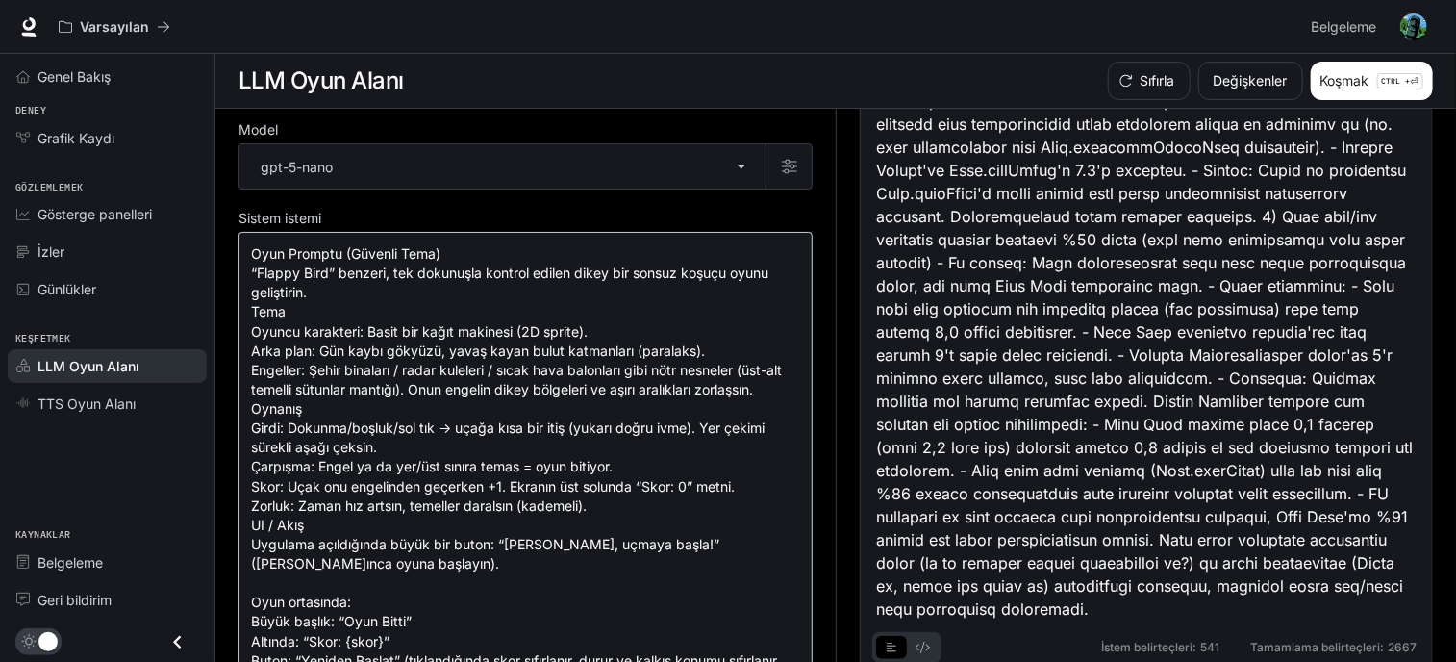
drag, startPoint x: 244, startPoint y: 252, endPoint x: 619, endPoint y: 416, distance: 409.5
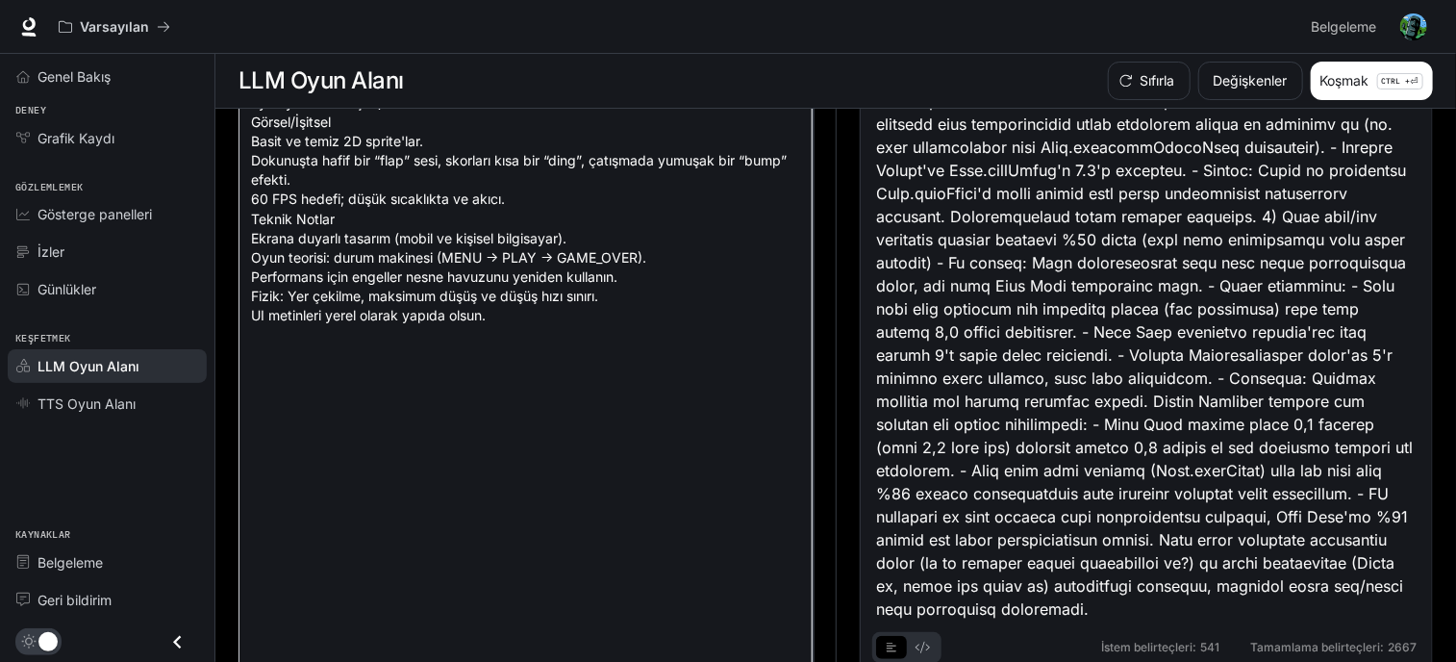
scroll to position [973, 0]
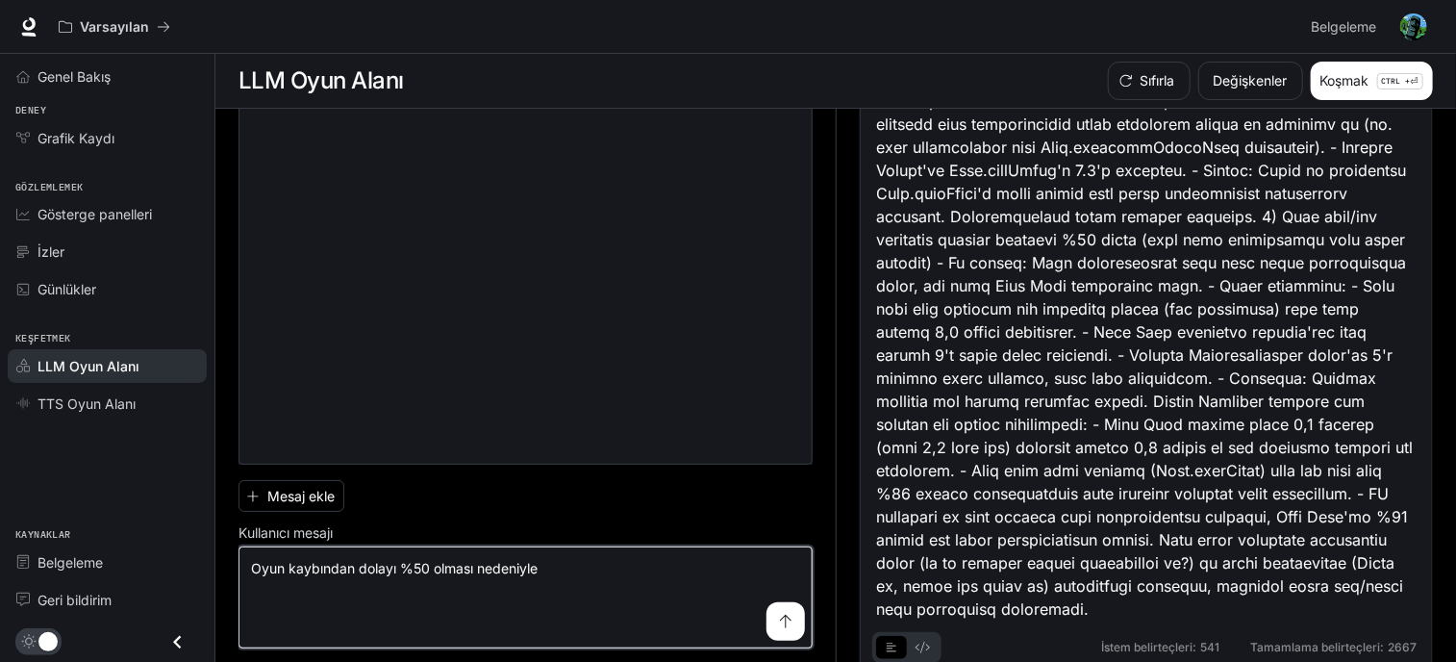
click at [544, 578] on textarea "**********" at bounding box center [525, 597] width 549 height 77
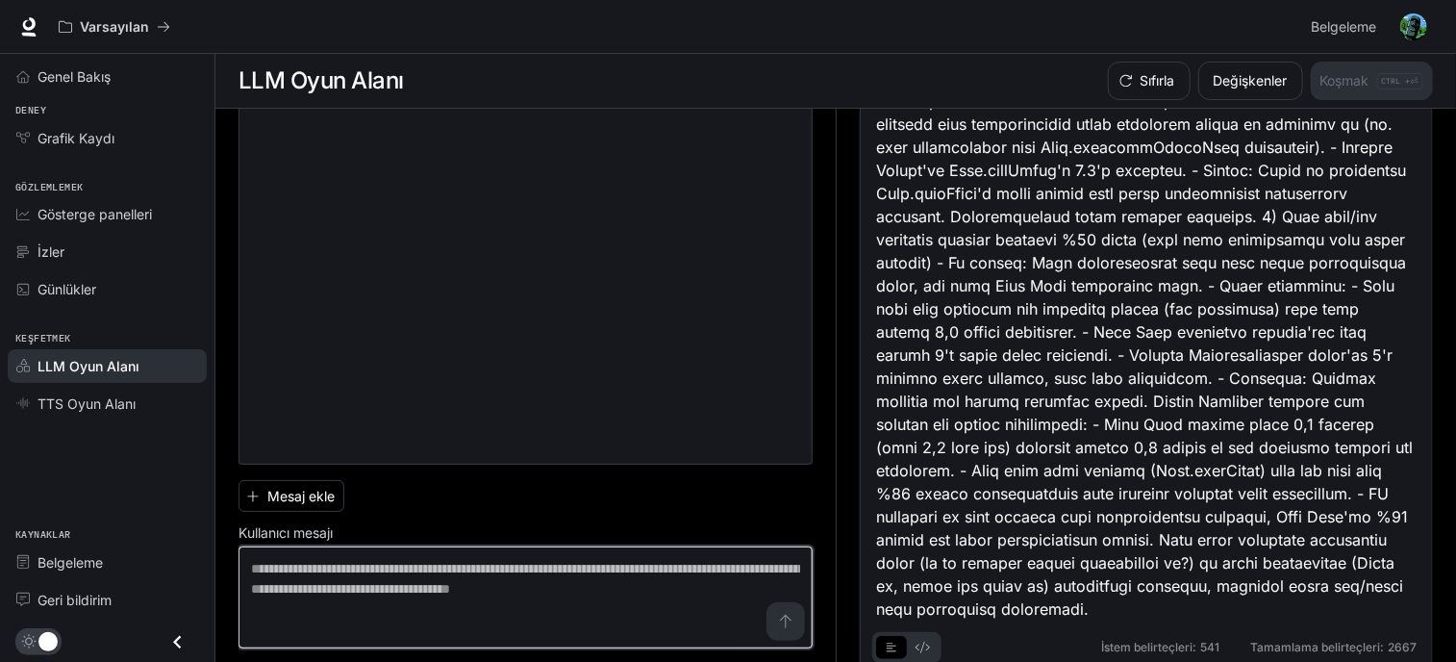
click at [575, 559] on textarea at bounding box center [525, 597] width 549 height 77
paste textarea "**********"
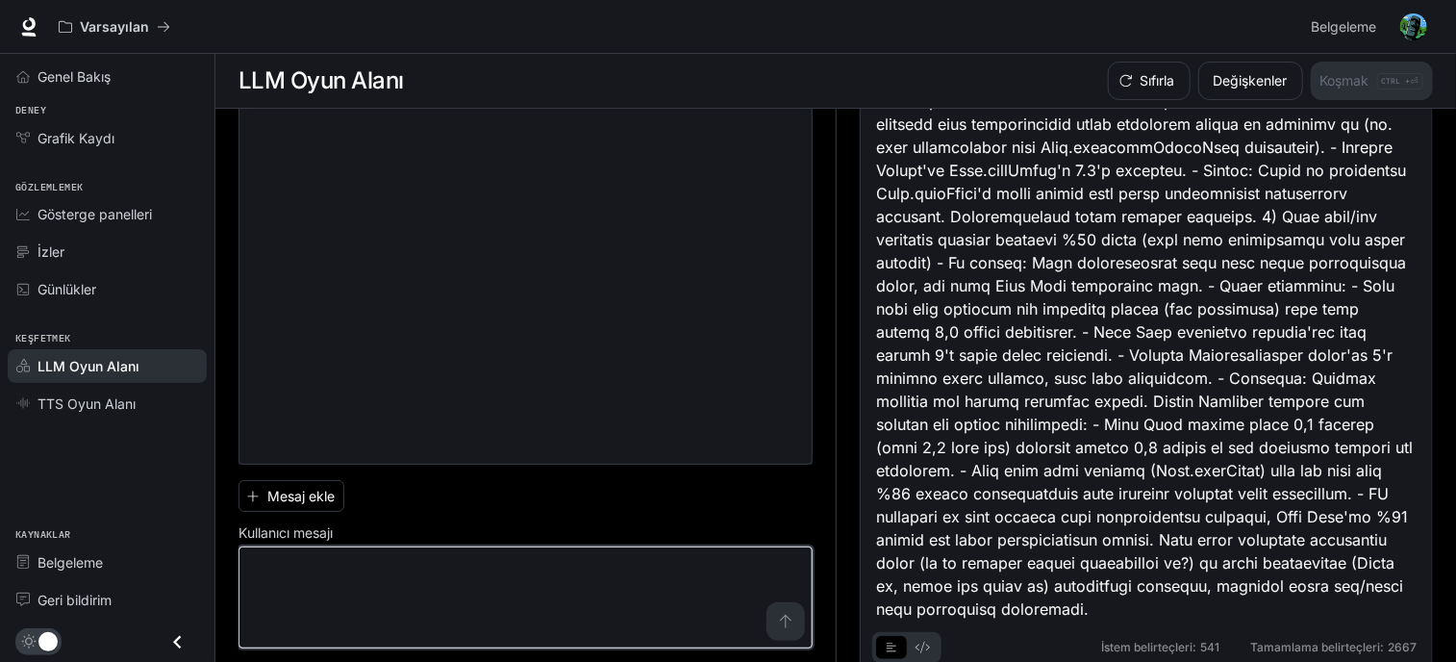
scroll to position [2028, 0]
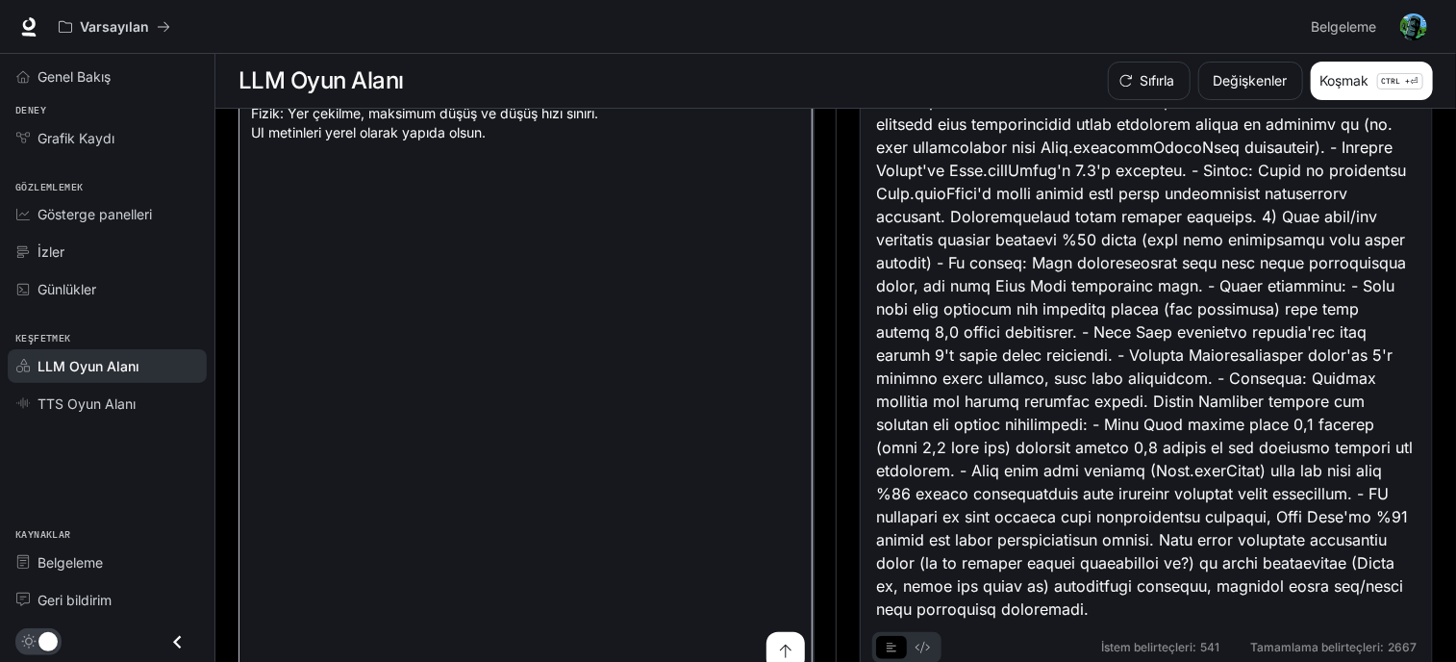
type textarea "**********"
click at [766, 651] on button "submit" at bounding box center [785, 651] width 38 height 38
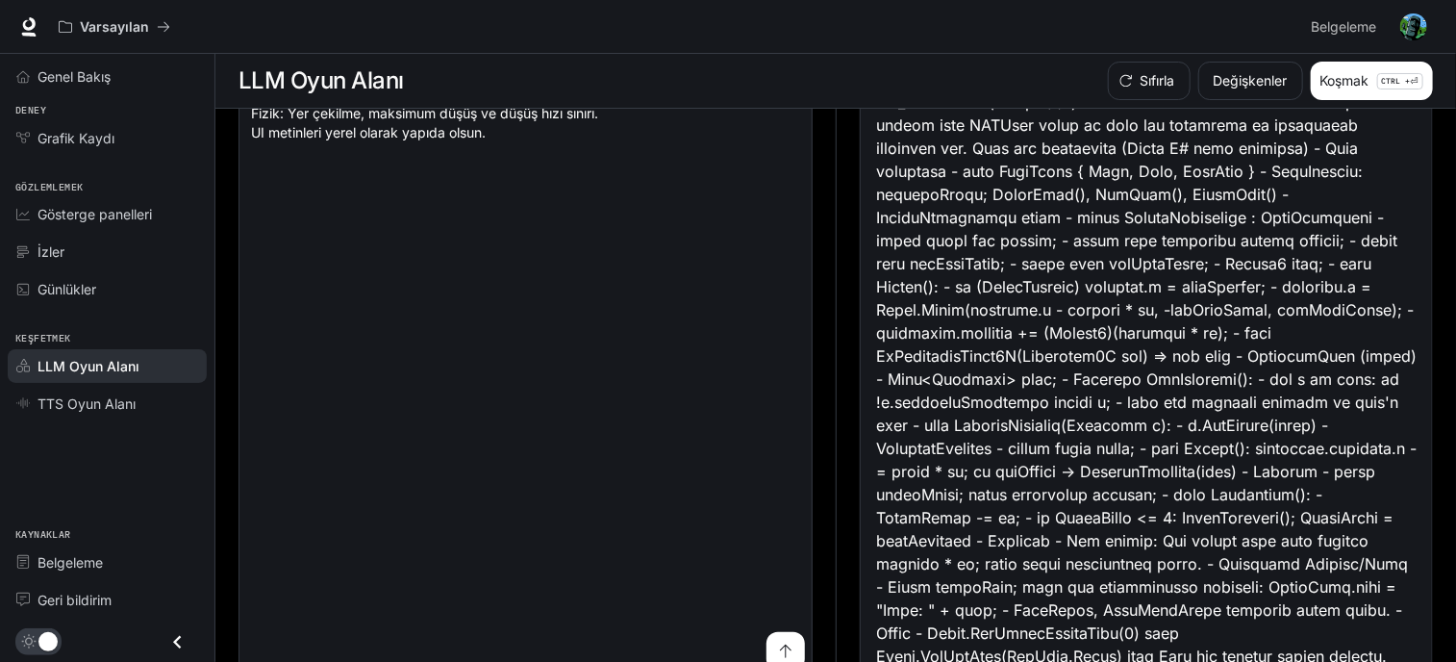
scroll to position [1524, 0]
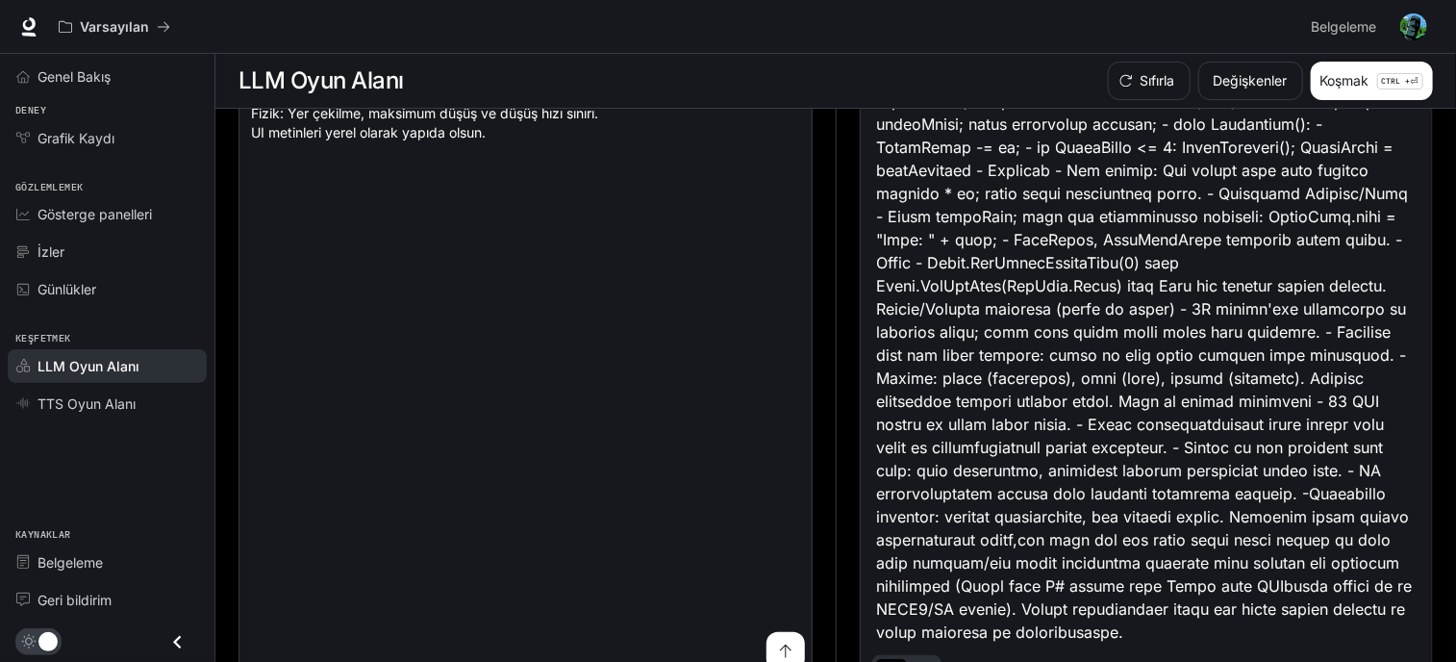
click at [924, 655] on div at bounding box center [906, 670] width 69 height 31
click at [919, 664] on icon "temel sekmeler örneği" at bounding box center [922, 670] width 14 height 12
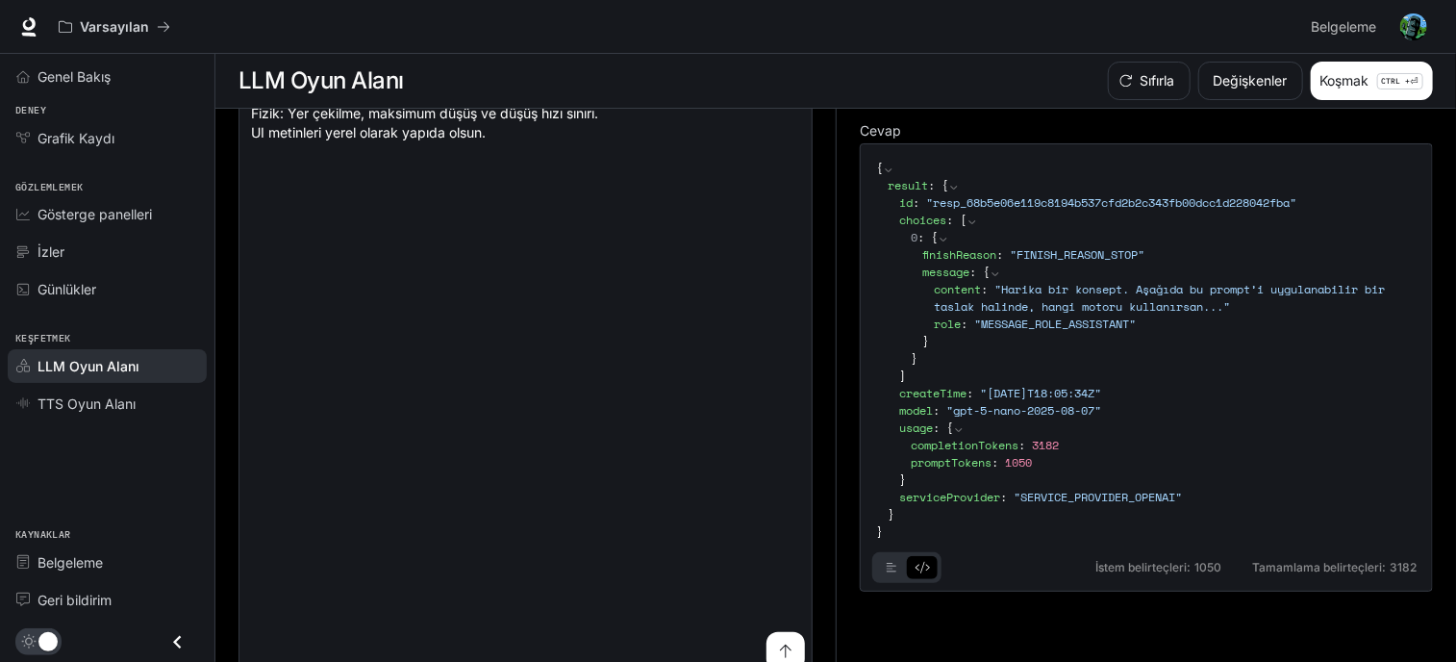
click at [882, 559] on button "temel sekmeler örneği" at bounding box center [891, 567] width 31 height 31
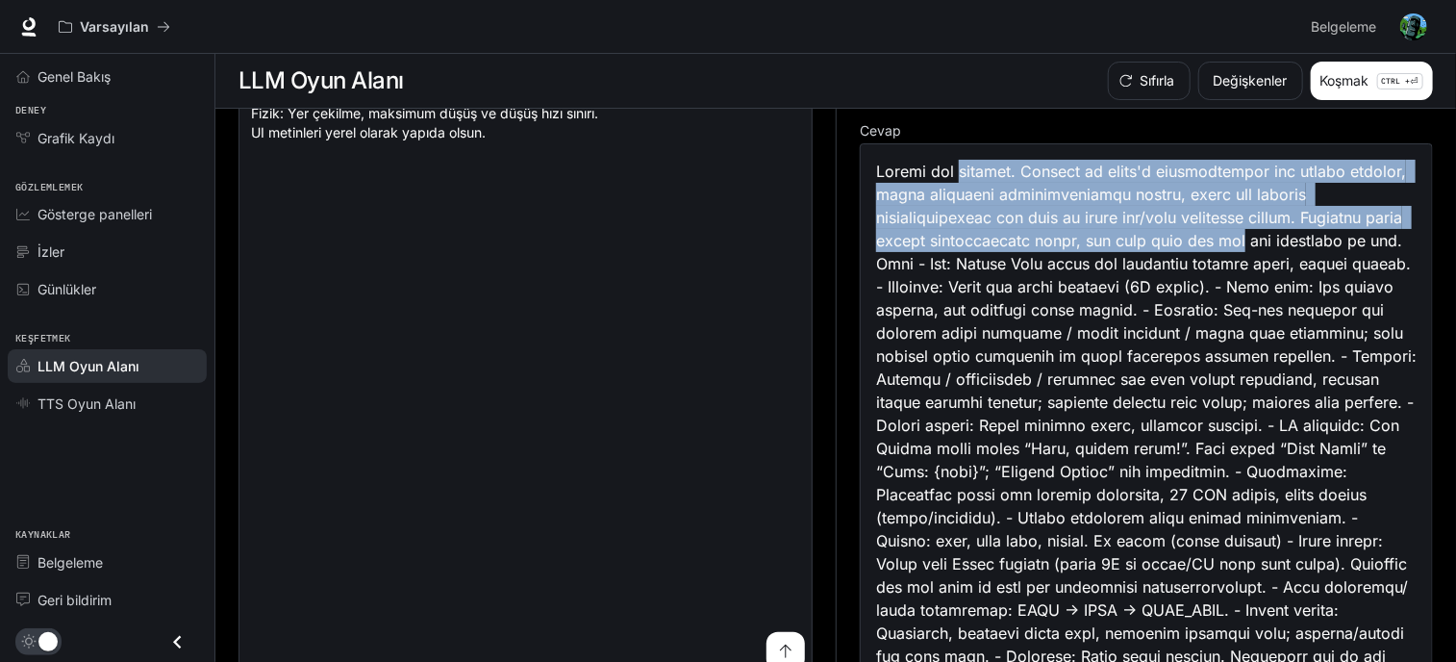
drag, startPoint x: 950, startPoint y: 171, endPoint x: 1185, endPoint y: 229, distance: 241.6
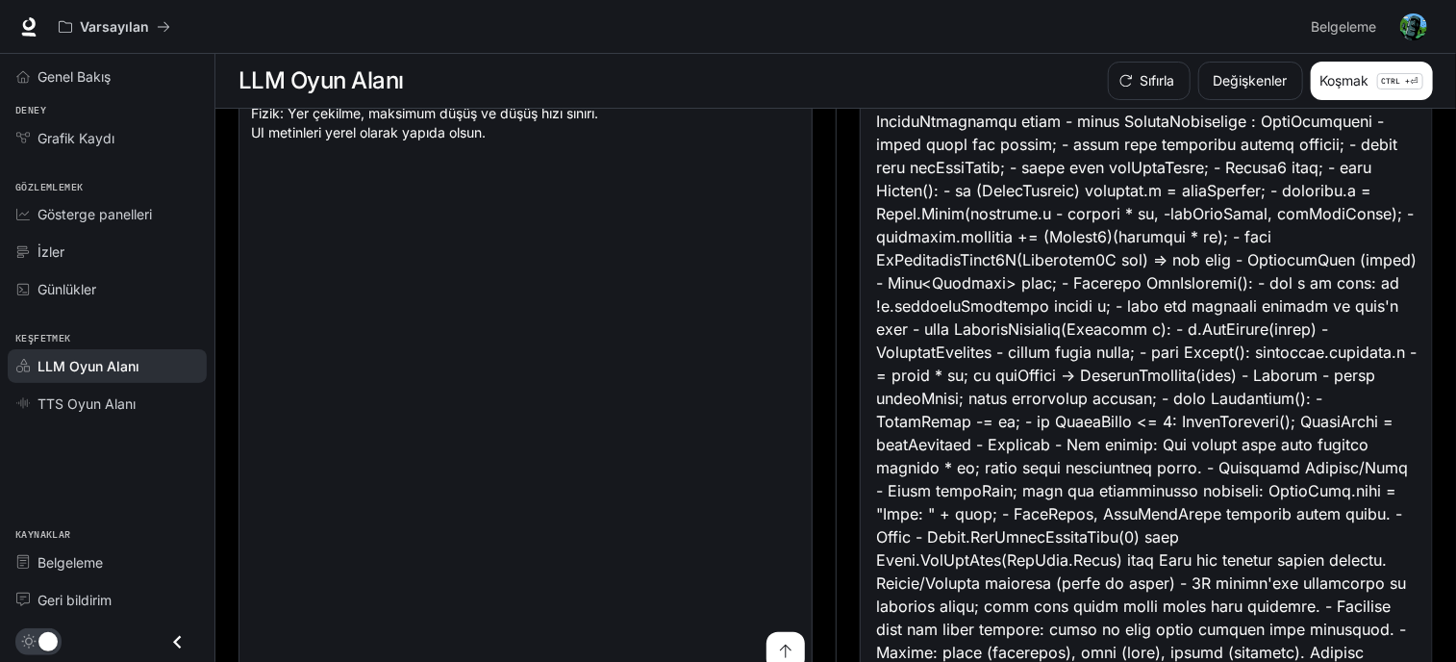
scroll to position [1524, 0]
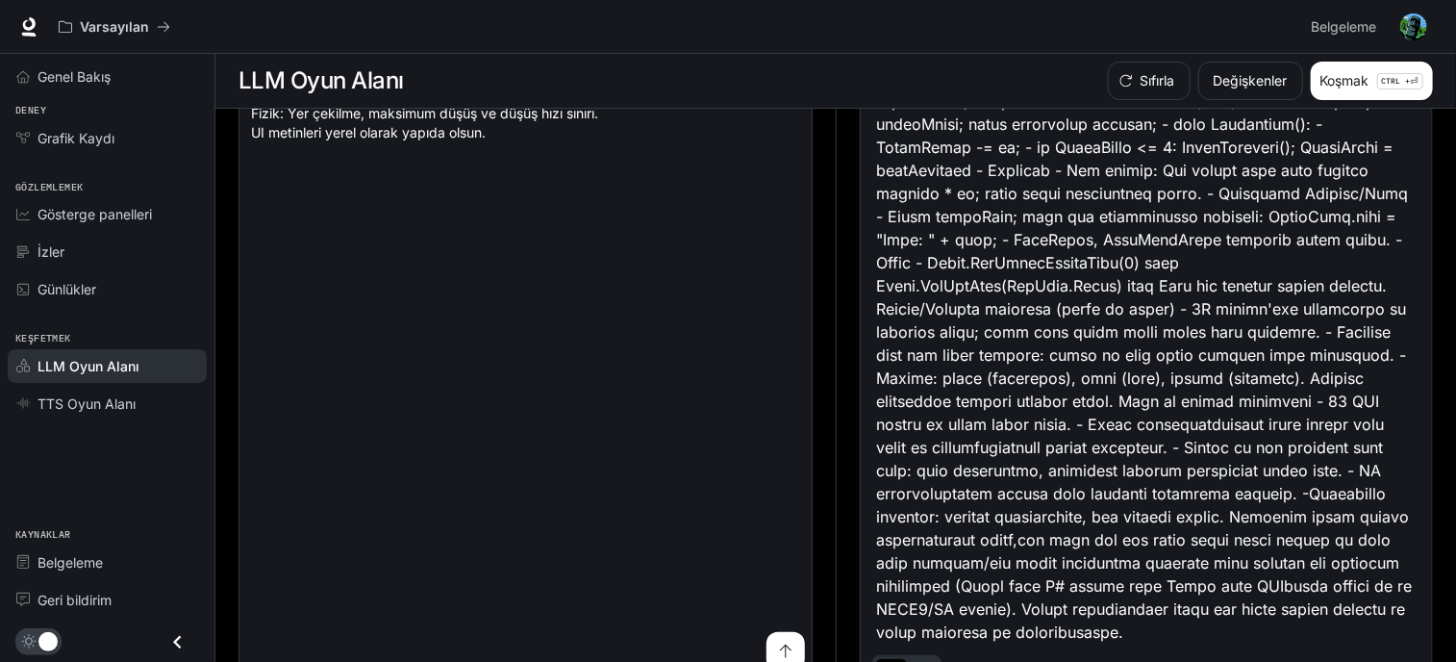
click at [926, 664] on icon "temel sekmeler örneği" at bounding box center [922, 670] width 14 height 12
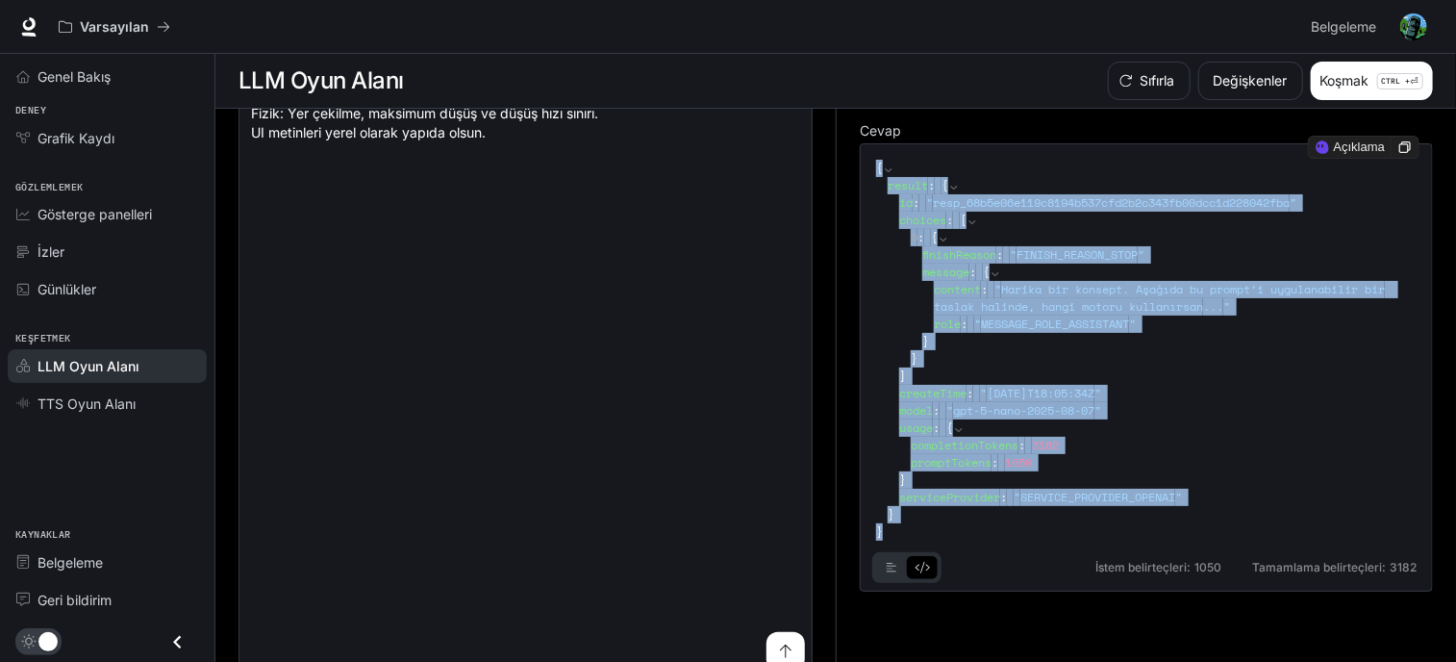
drag, startPoint x: 1162, startPoint y: 536, endPoint x: 851, endPoint y: 158, distance: 489.2
click at [851, 158] on div "Cevap { result : { id : " resp_68b5e06e119c8194b537cfd2b2c343fb00dcc1d228042fba…" at bounding box center [1134, 386] width 597 height 554
copy code "{ result : { id : " resp_68b5e06e119c8194b537cfd2b2c343fb00dcc1d228042fba " cho…"
